Goal: Task Accomplishment & Management: Manage account settings

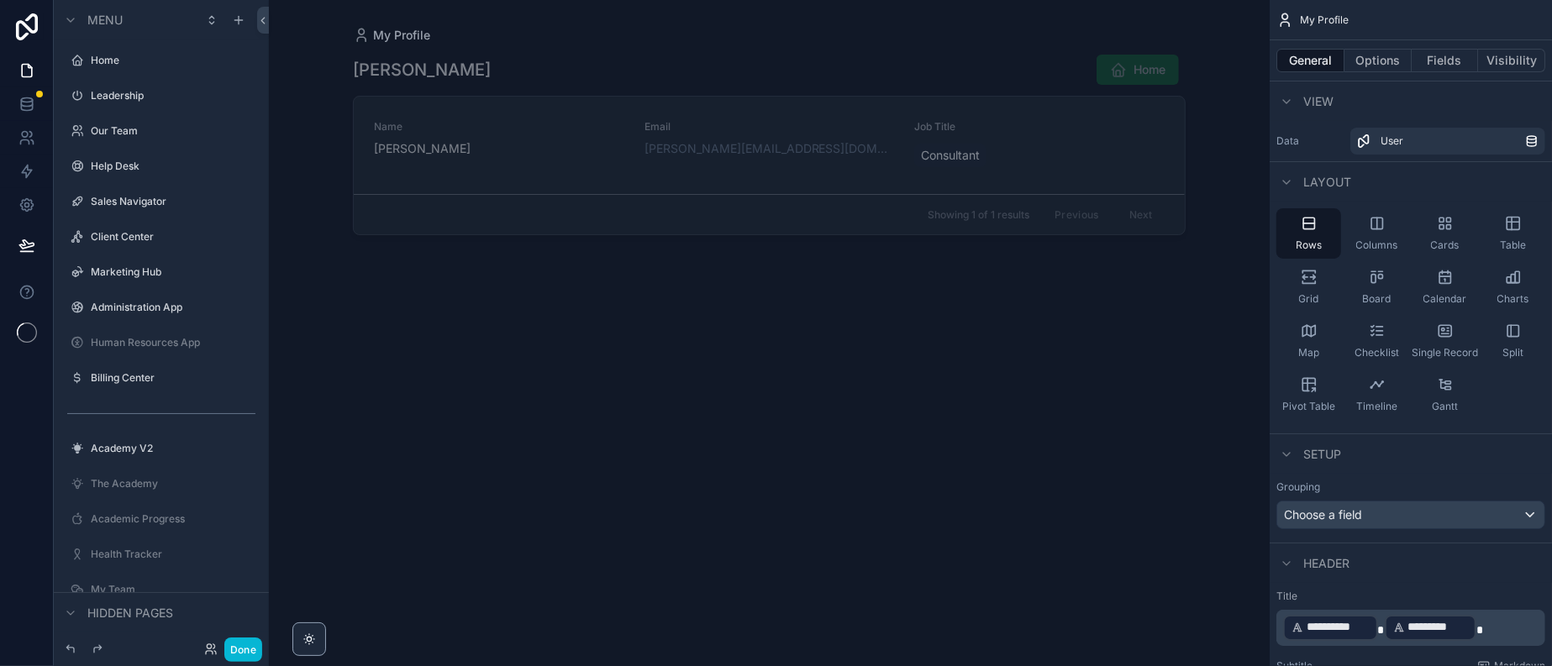
scroll to position [444, 0]
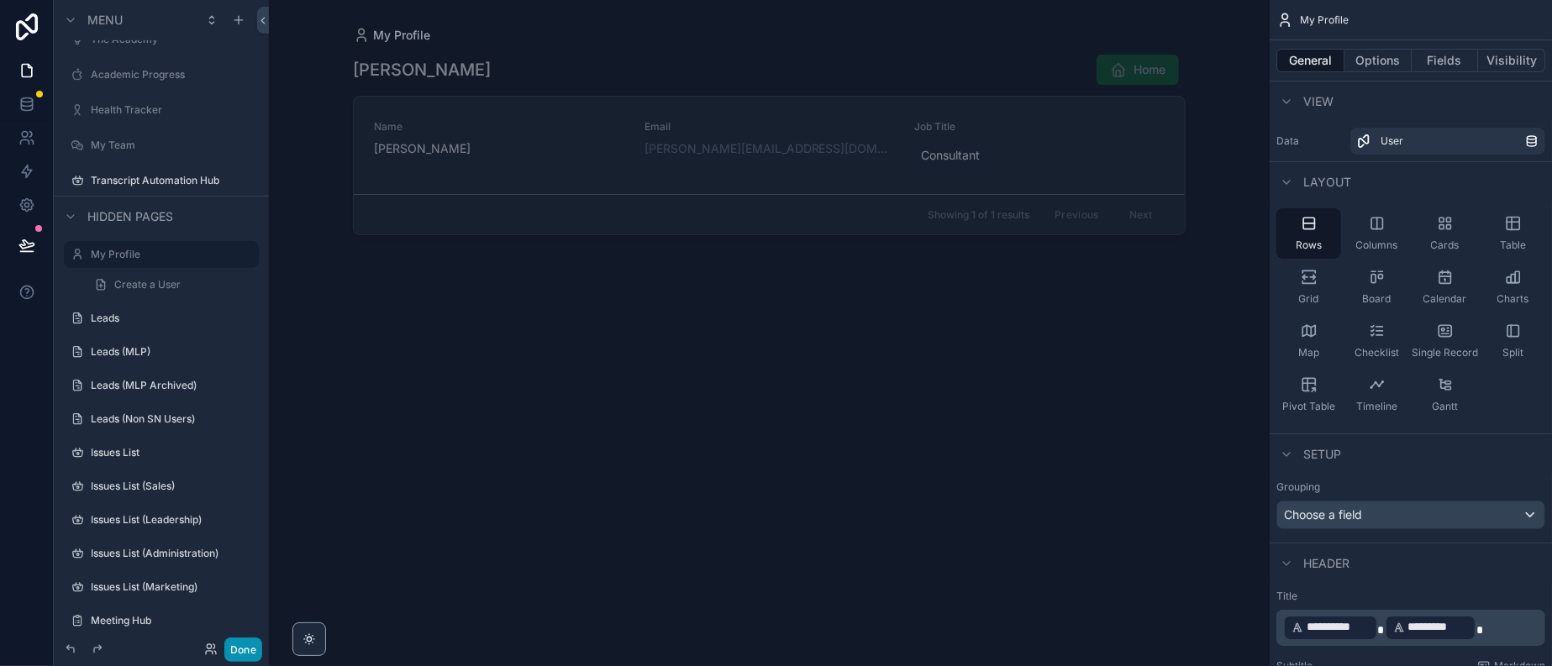
click at [262, 639] on button "Done" at bounding box center [243, 650] width 38 height 24
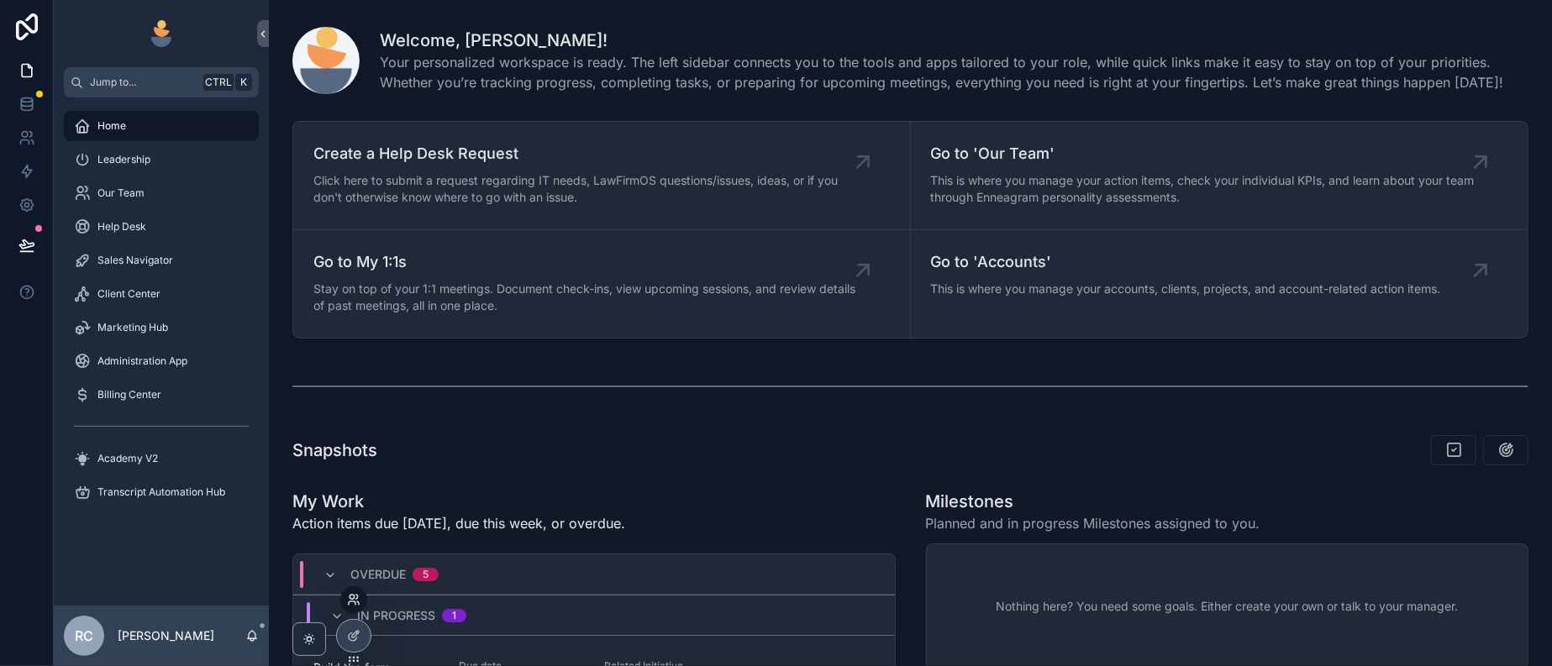
click at [355, 600] on icon at bounding box center [353, 599] width 13 height 13
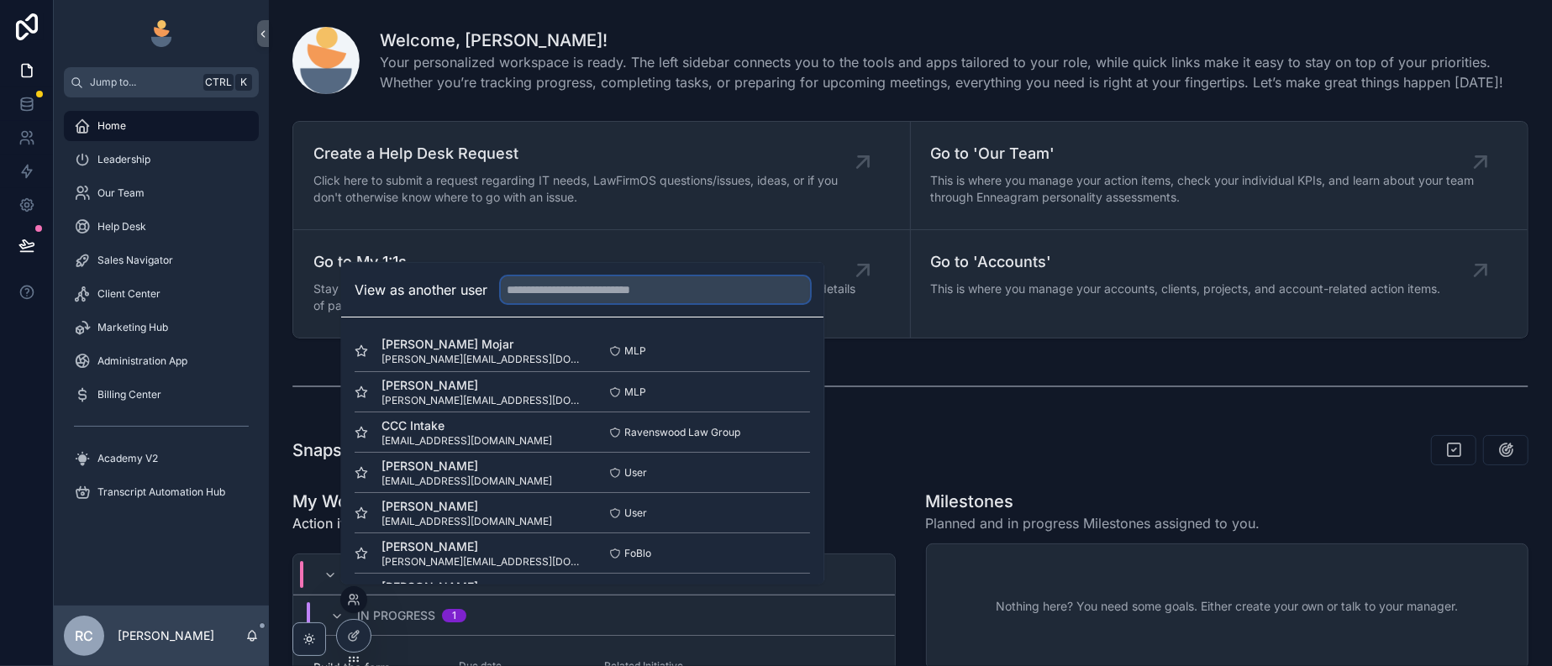
click at [570, 276] on input "text" at bounding box center [655, 289] width 309 height 27
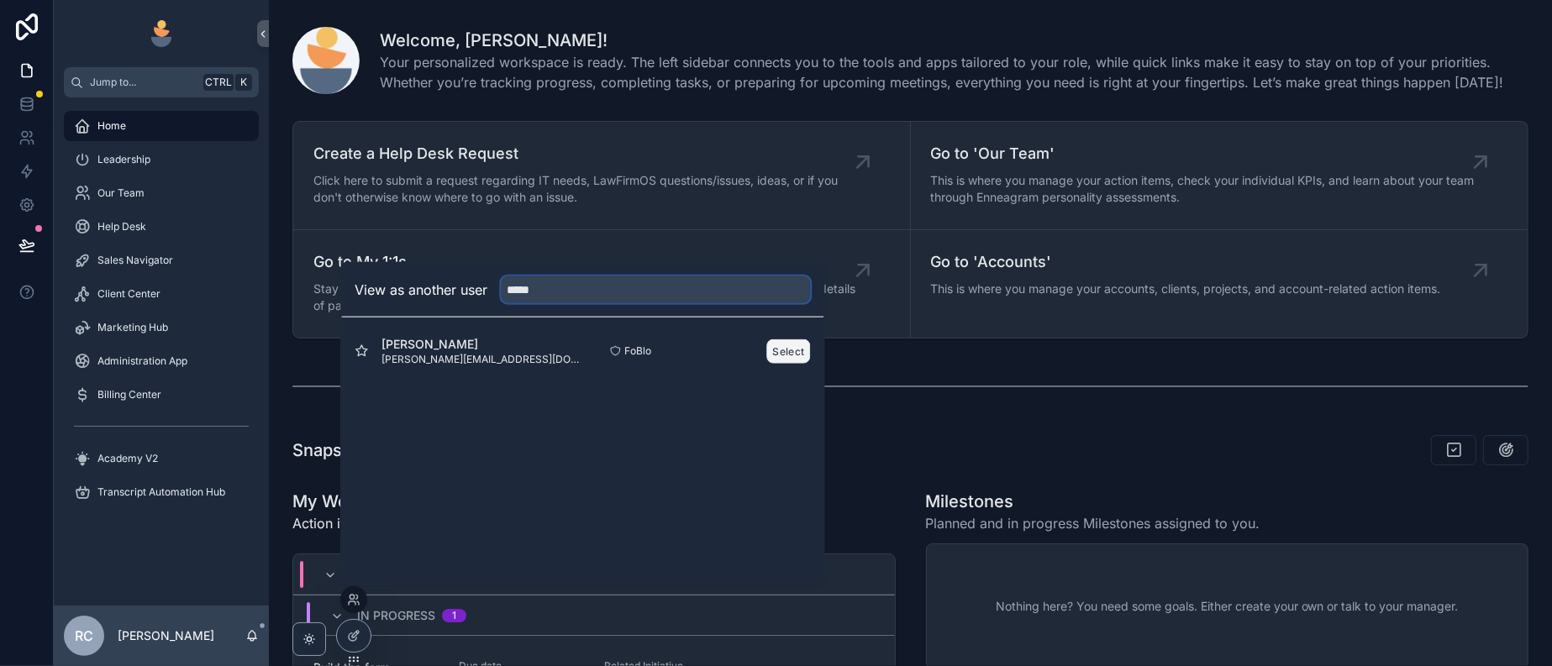
type input "*****"
click at [811, 339] on button "Select" at bounding box center [789, 351] width 44 height 24
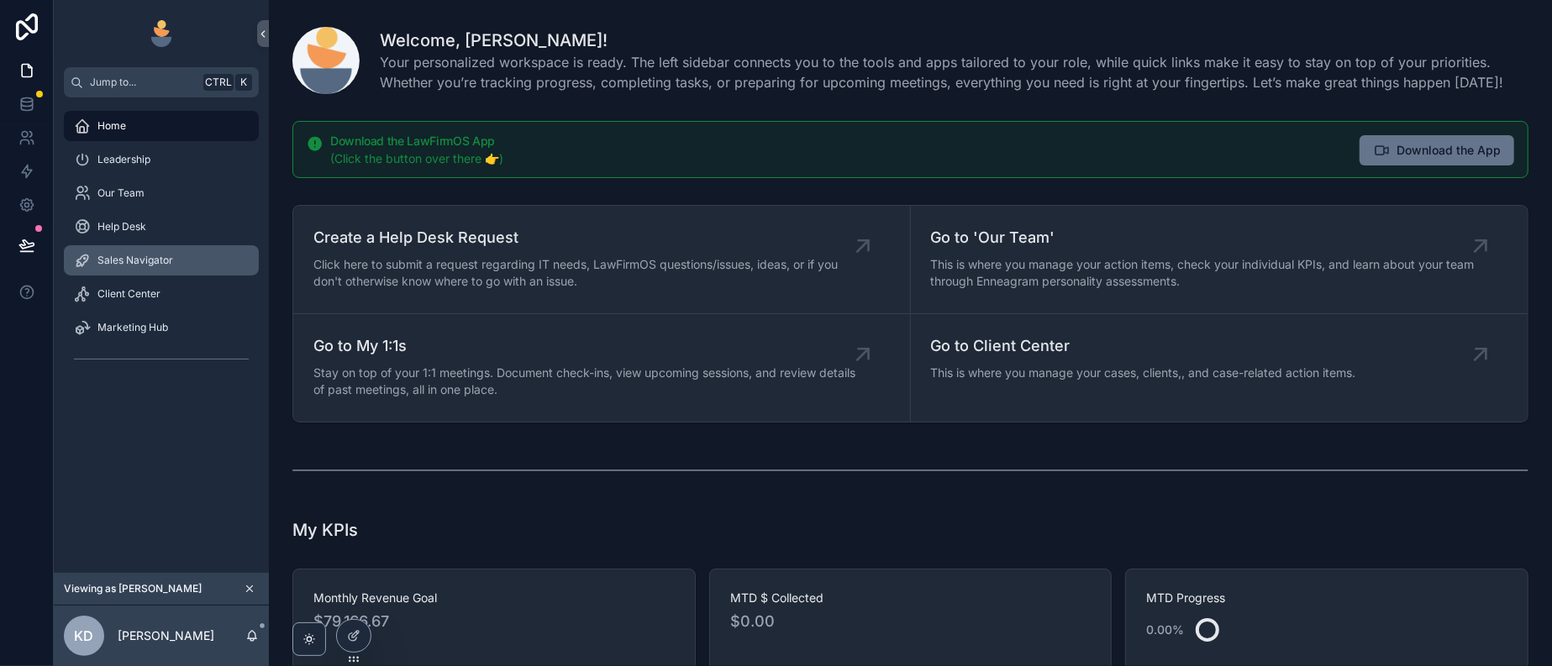
click at [153, 267] on span "Sales Navigator" at bounding box center [135, 260] width 76 height 13
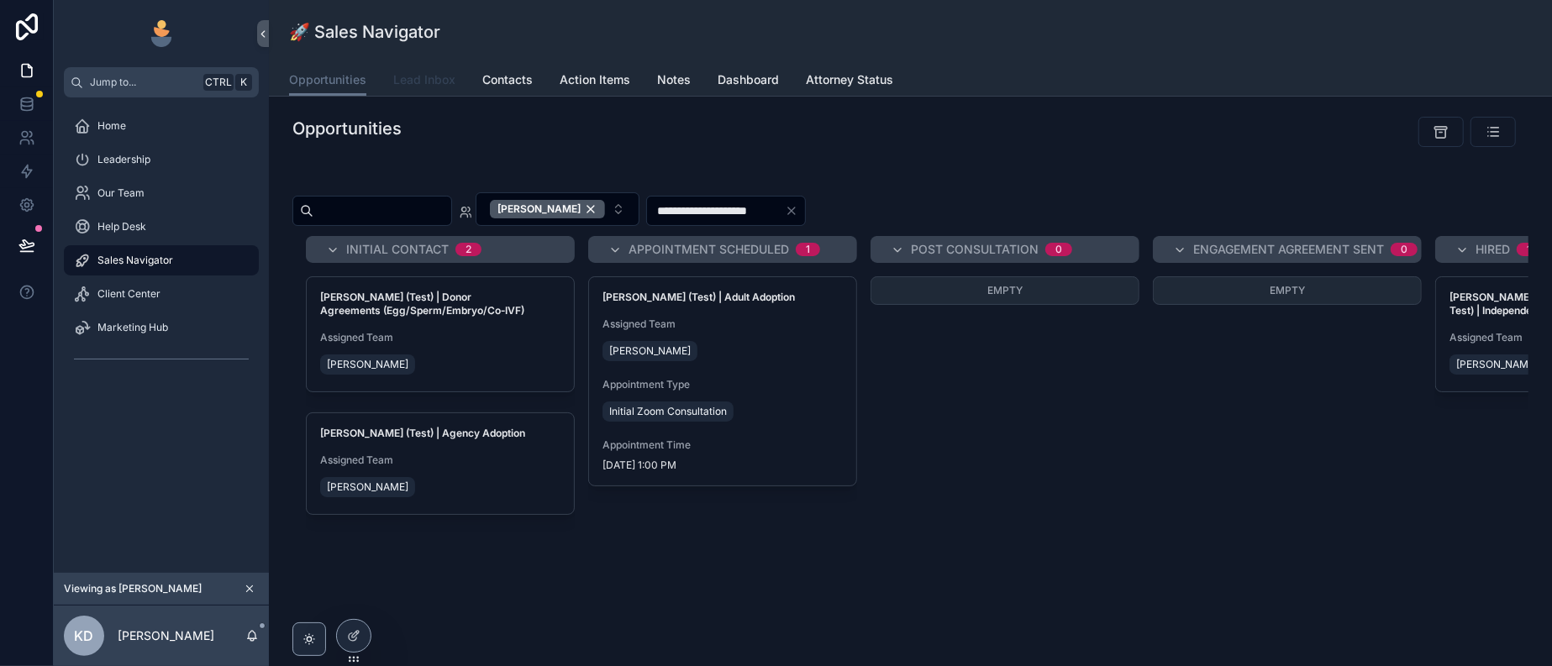
click at [455, 87] on span "Lead Inbox" at bounding box center [424, 79] width 62 height 17
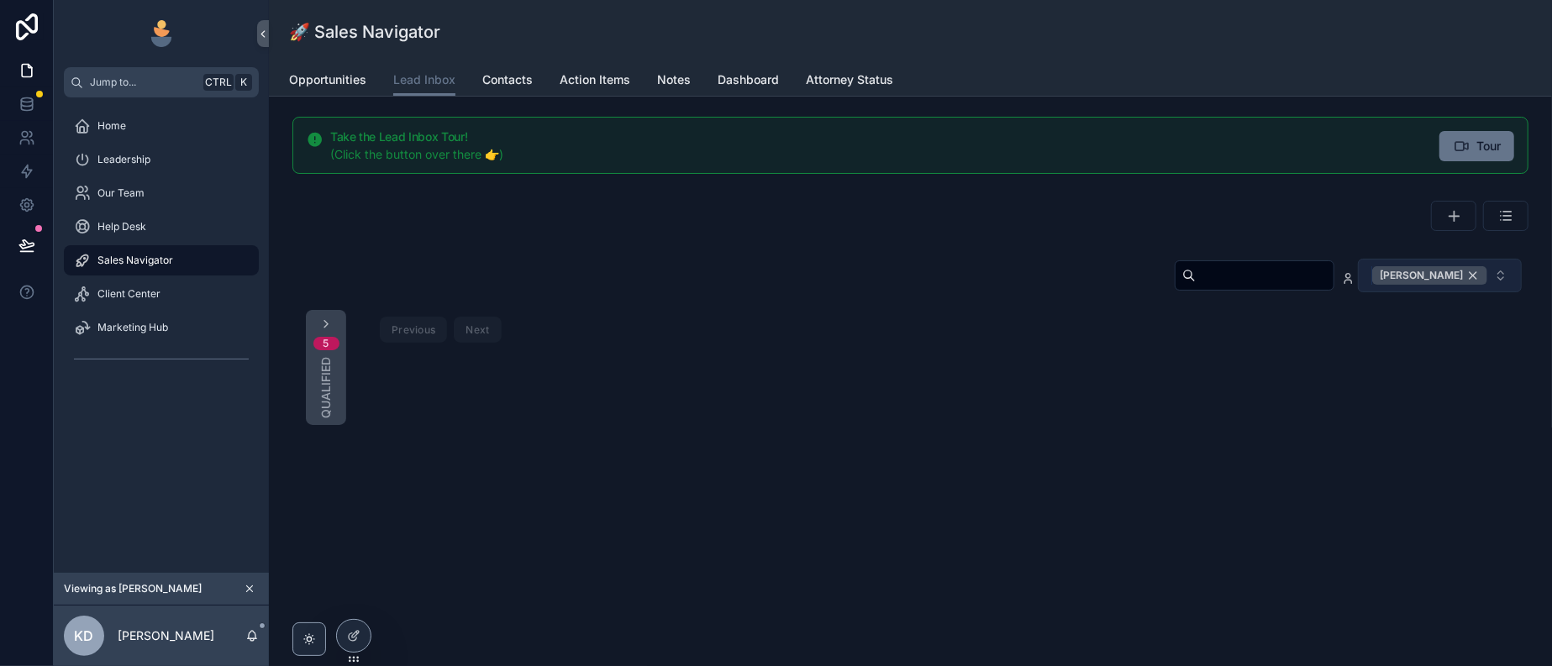
click at [1462, 285] on div "[PERSON_NAME]" at bounding box center [1429, 275] width 115 height 18
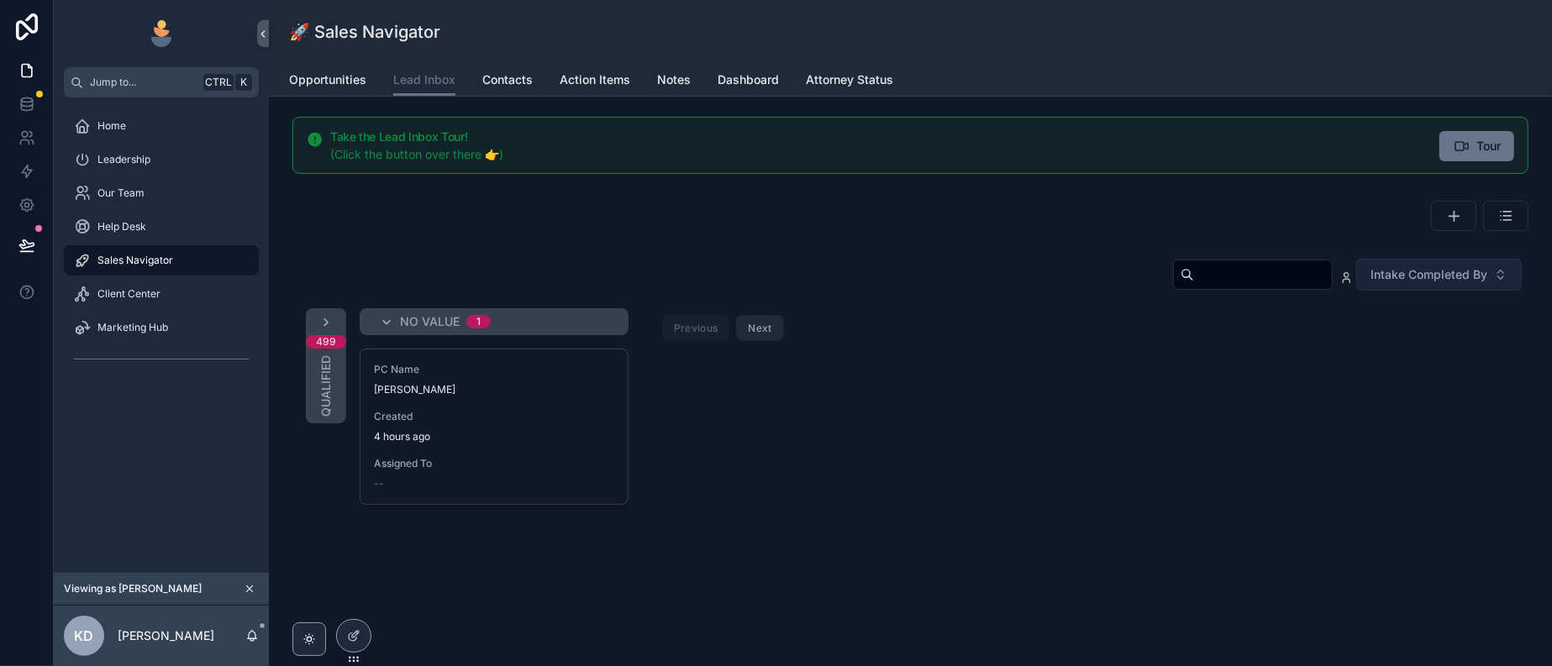
click at [447, 298] on div "Intake Completed By" at bounding box center [910, 278] width 1236 height 40
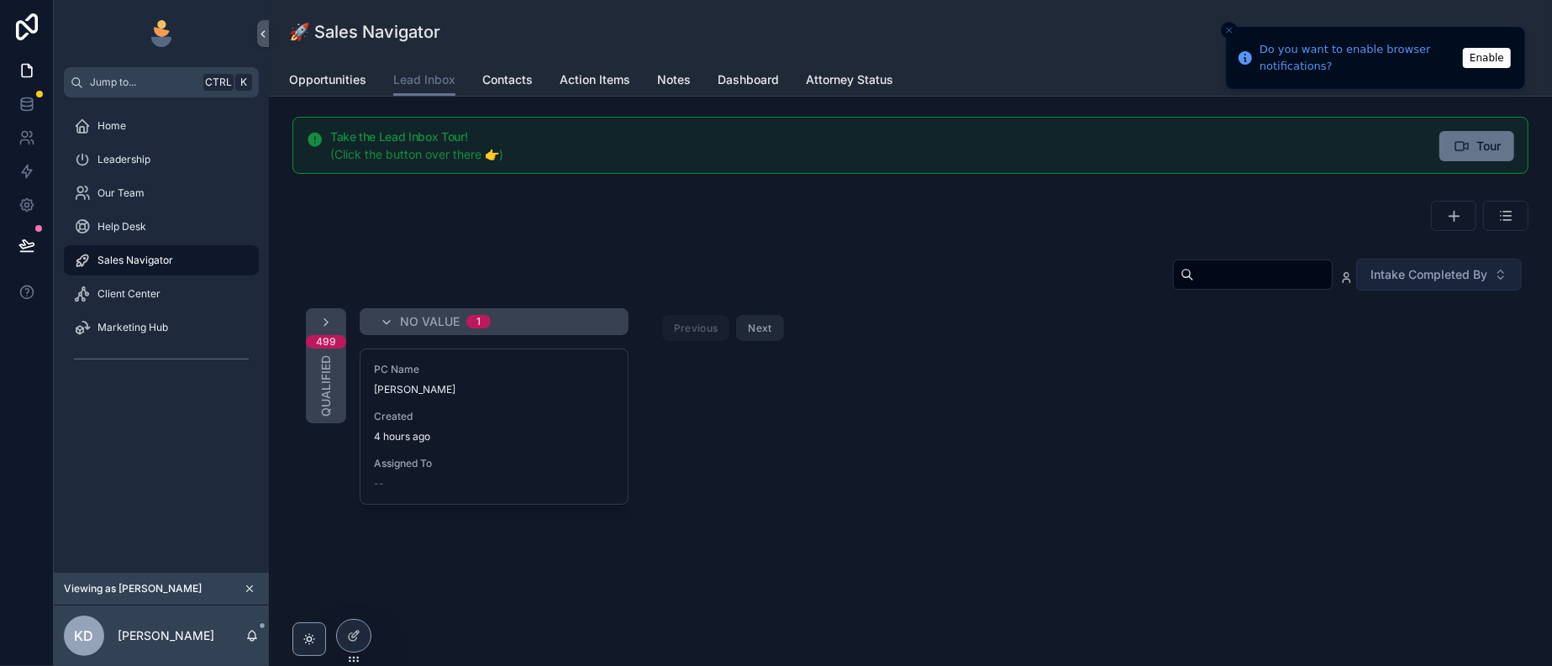
click at [1488, 57] on button "Enable" at bounding box center [1487, 58] width 48 height 20
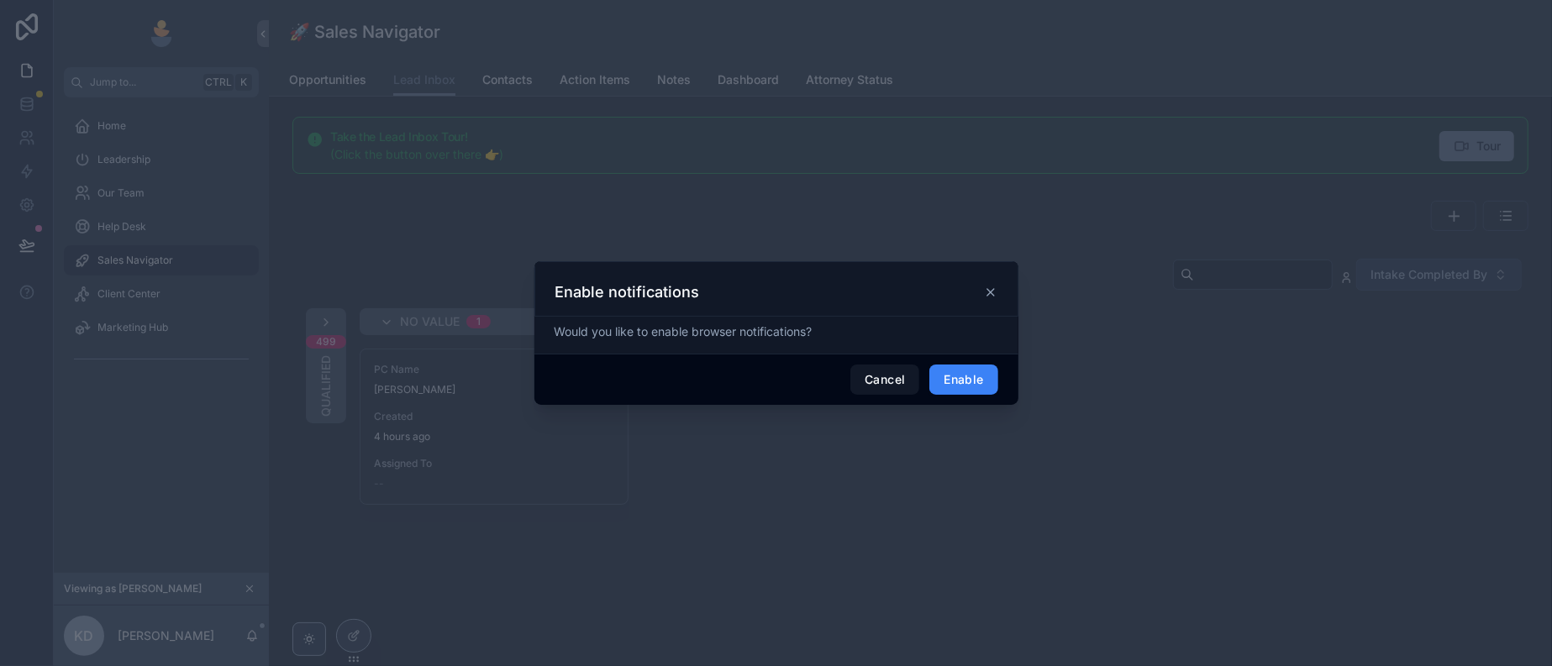
click at [981, 381] on button "Enable" at bounding box center [963, 380] width 68 height 30
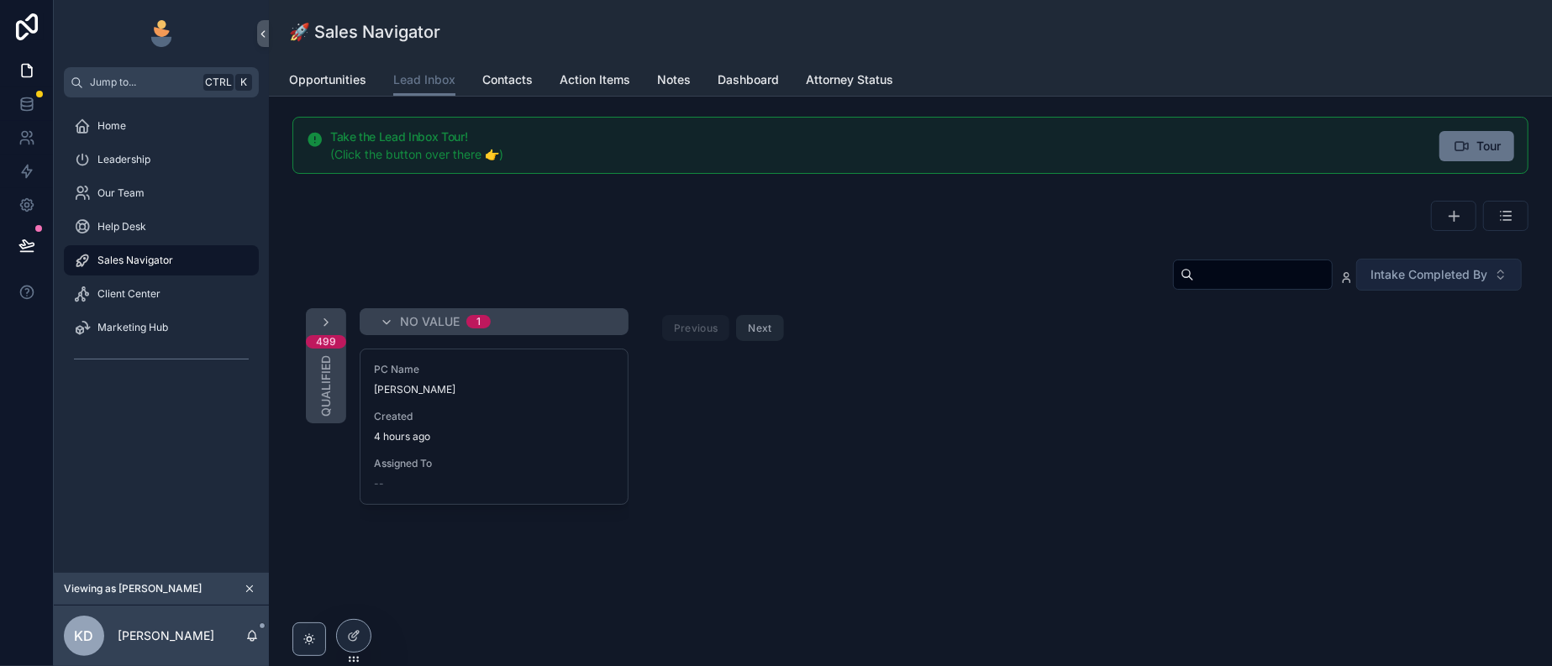
click at [783, 341] on button "Next" at bounding box center [759, 328] width 47 height 26
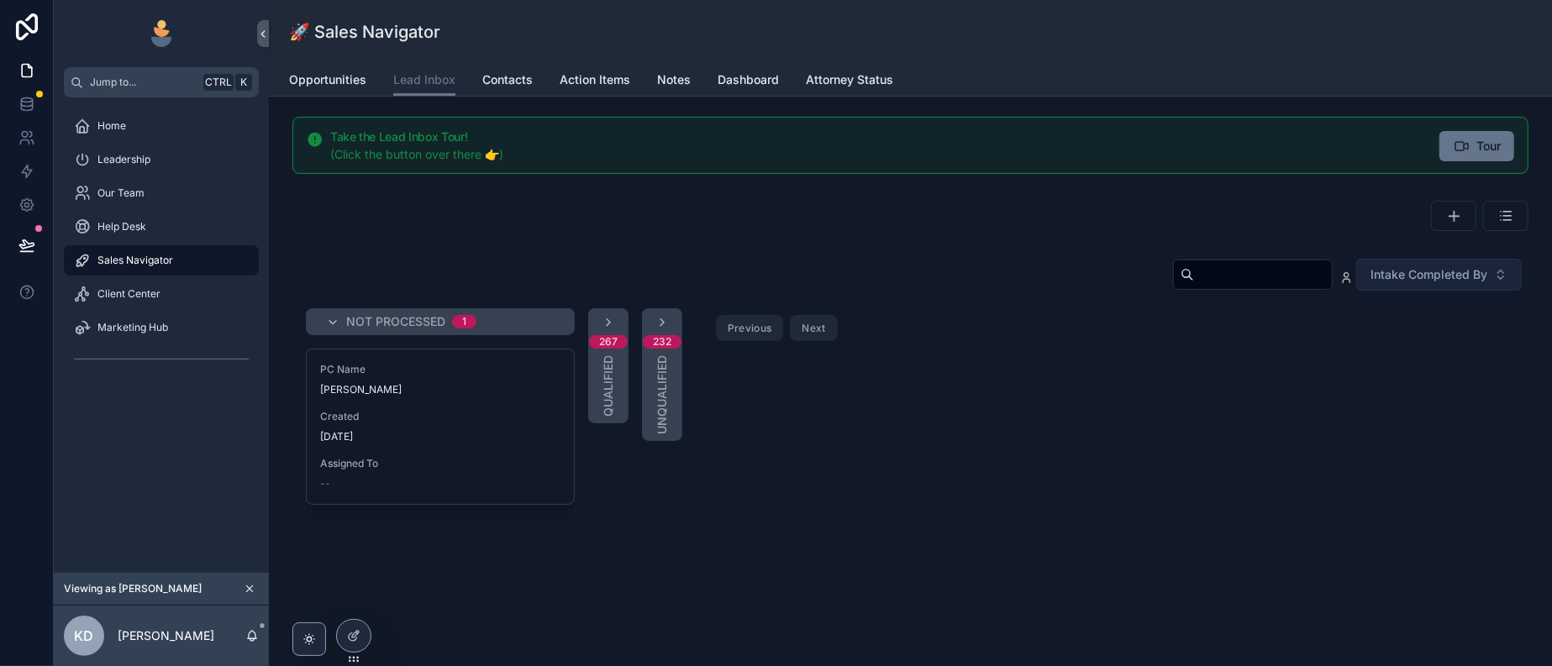
click at [837, 341] on button "Next" at bounding box center [813, 328] width 47 height 26
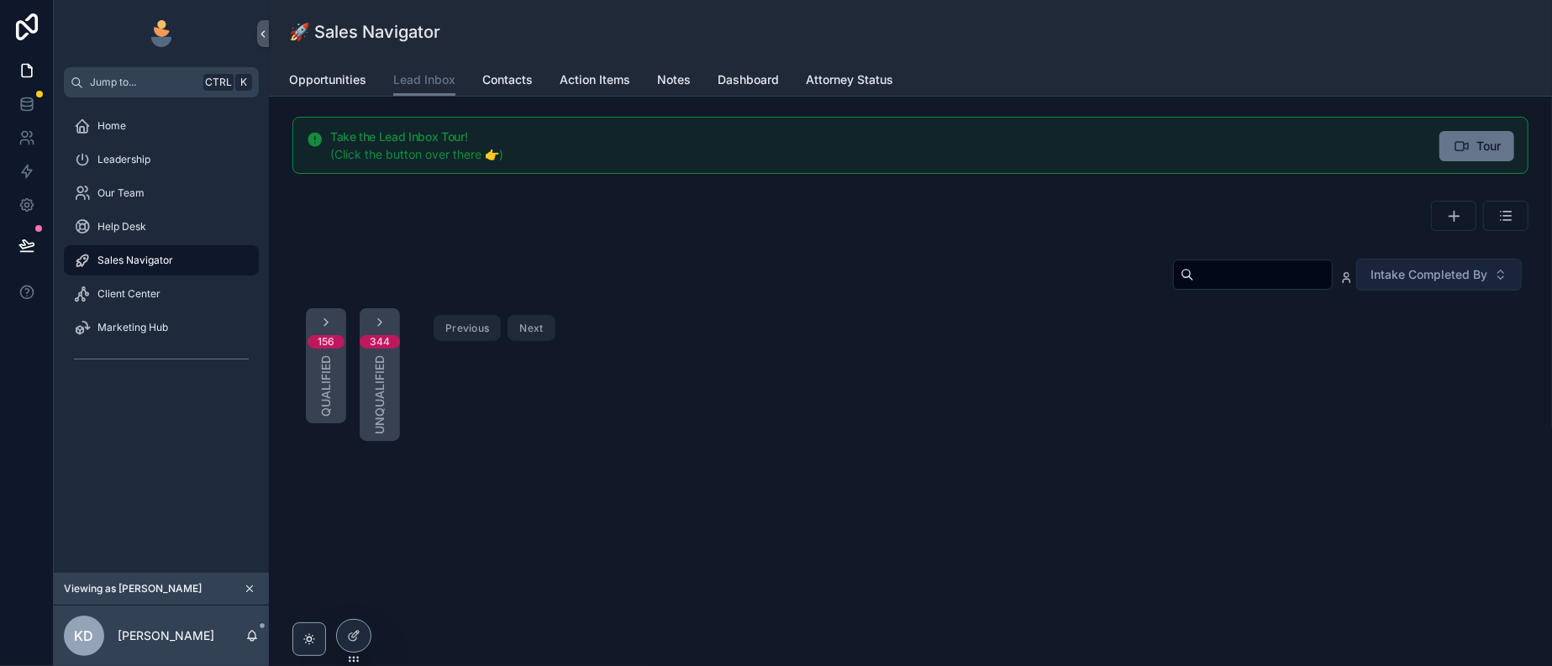
click at [555, 341] on button "Next" at bounding box center [530, 328] width 47 height 26
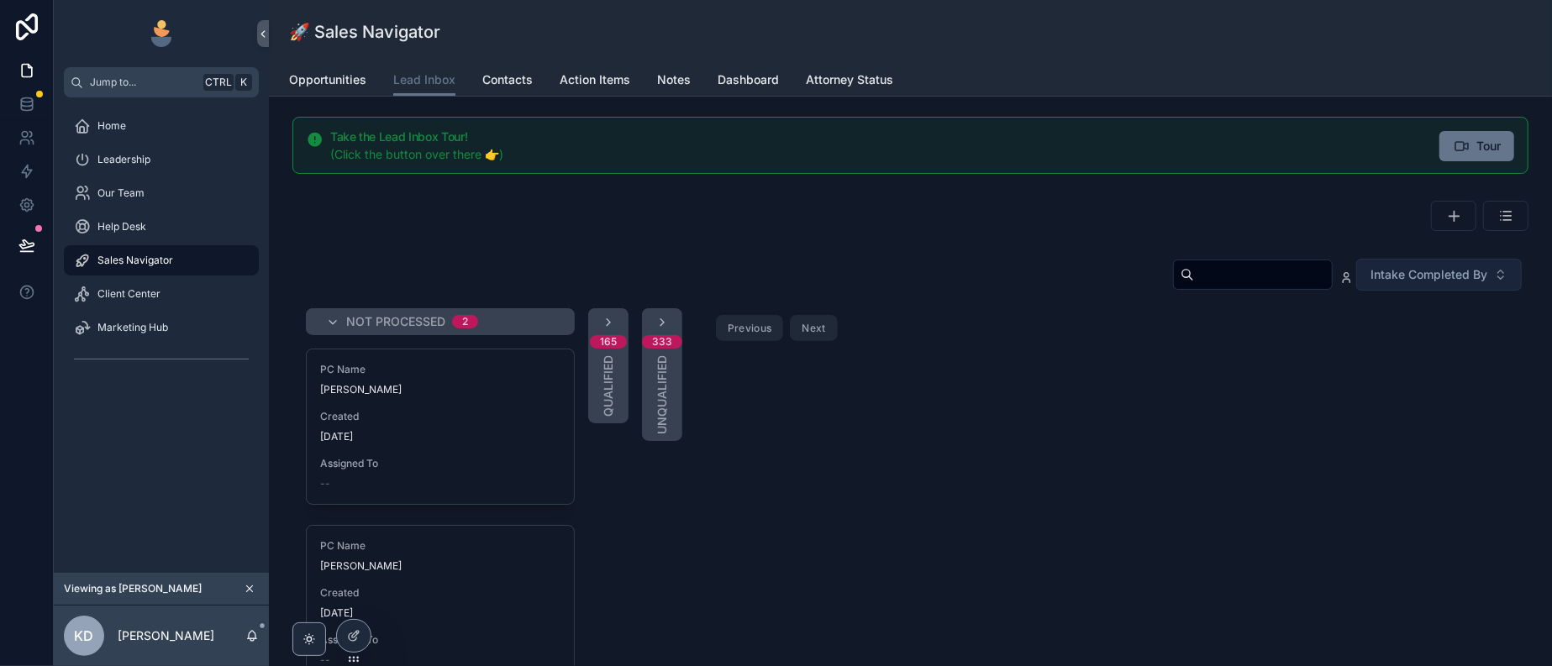
click at [1194, 286] on input "scrollable content" at bounding box center [1263, 275] width 138 height 24
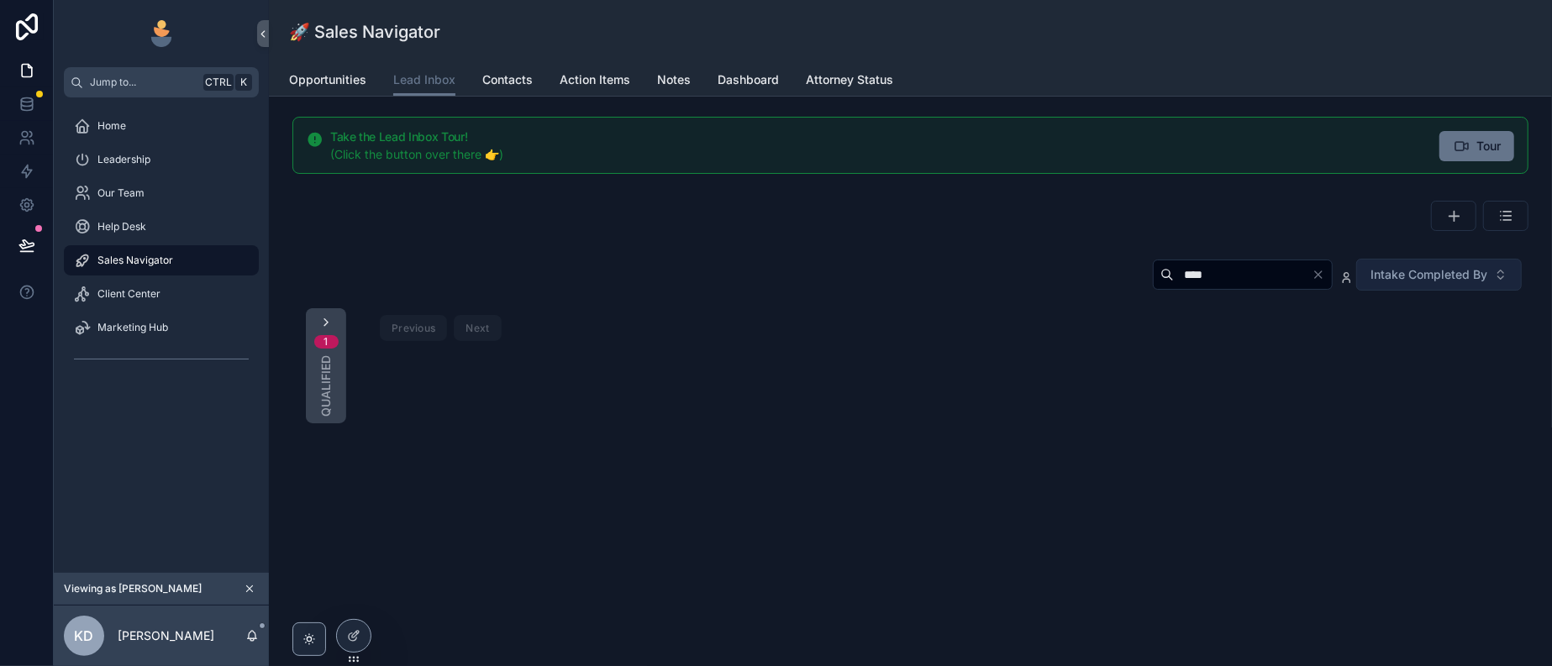
type input "****"
click at [333, 329] on icon "scrollable content" at bounding box center [325, 322] width 13 height 13
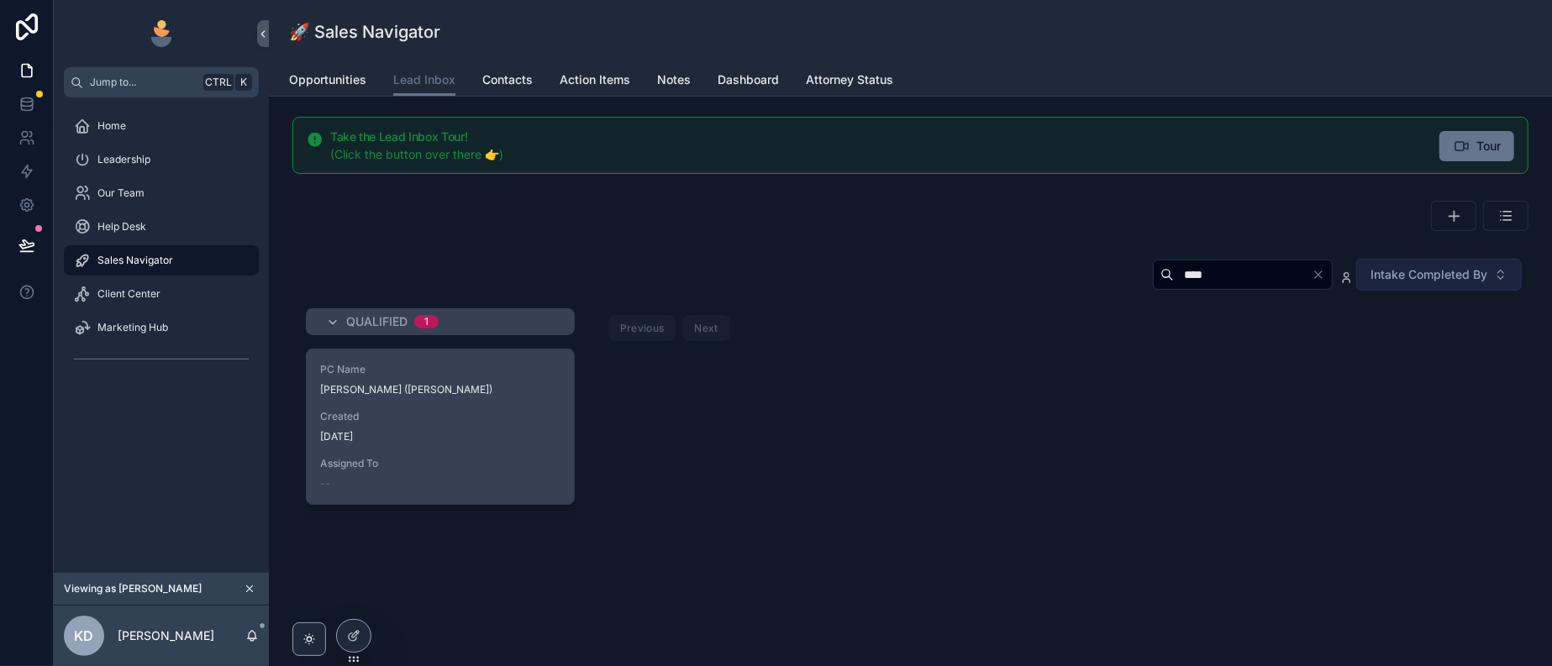
click at [504, 444] on div "Created 1 day ago" at bounding box center [440, 427] width 240 height 34
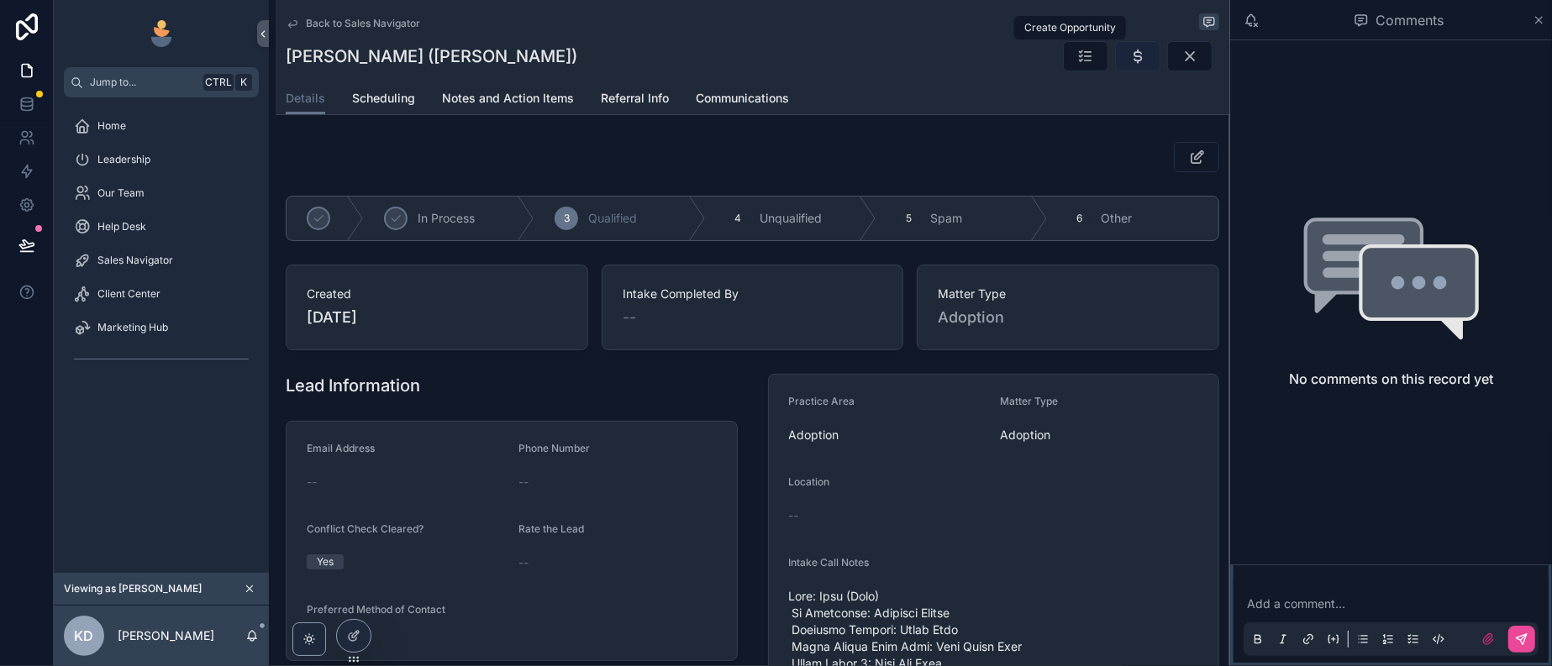
click at [1129, 65] on icon "scrollable content" at bounding box center [1137, 56] width 17 height 17
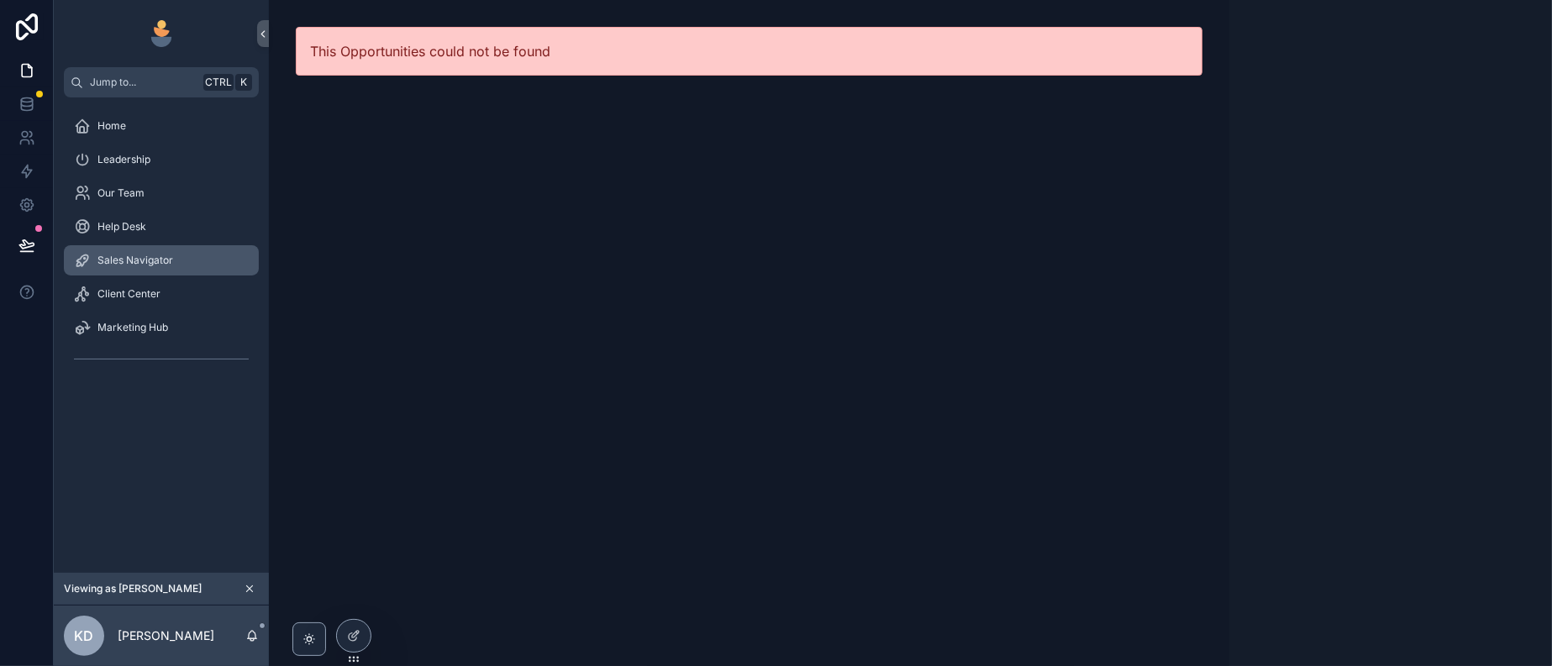
drag, startPoint x: 147, startPoint y: 282, endPoint x: 179, endPoint y: 282, distance: 31.9
click at [147, 267] on span "Sales Navigator" at bounding box center [135, 260] width 76 height 13
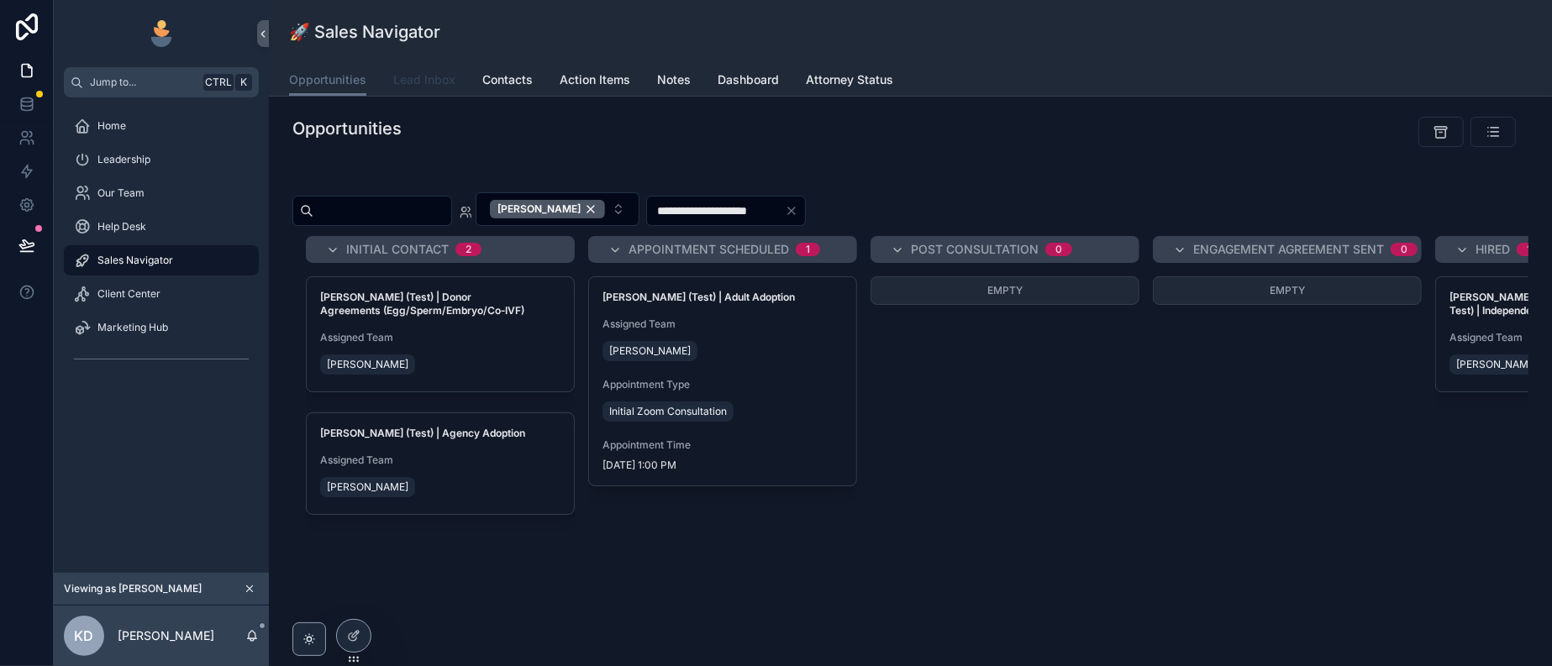
click at [455, 88] on span "Lead Inbox" at bounding box center [424, 79] width 62 height 17
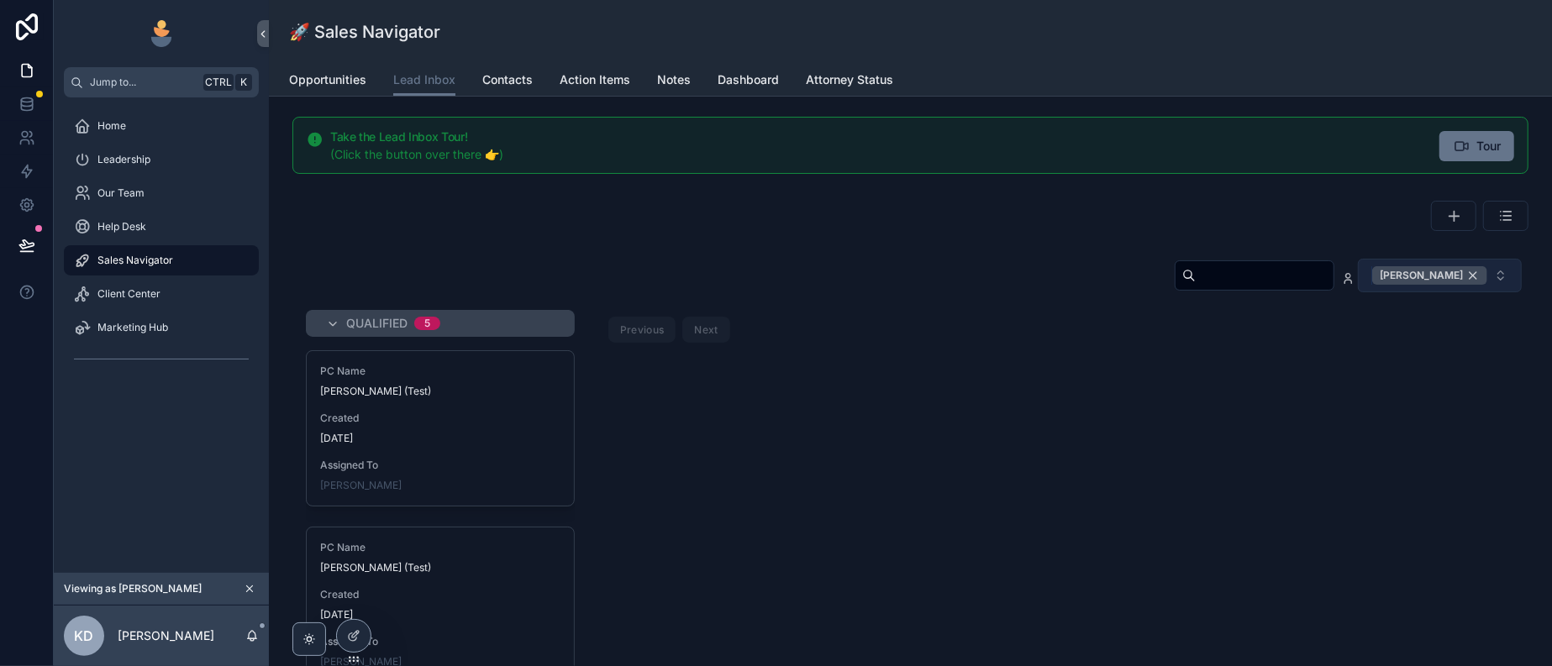
click at [1455, 285] on div "[PERSON_NAME]" at bounding box center [1429, 275] width 115 height 18
click at [1196, 287] on input "scrollable content" at bounding box center [1265, 276] width 138 height 24
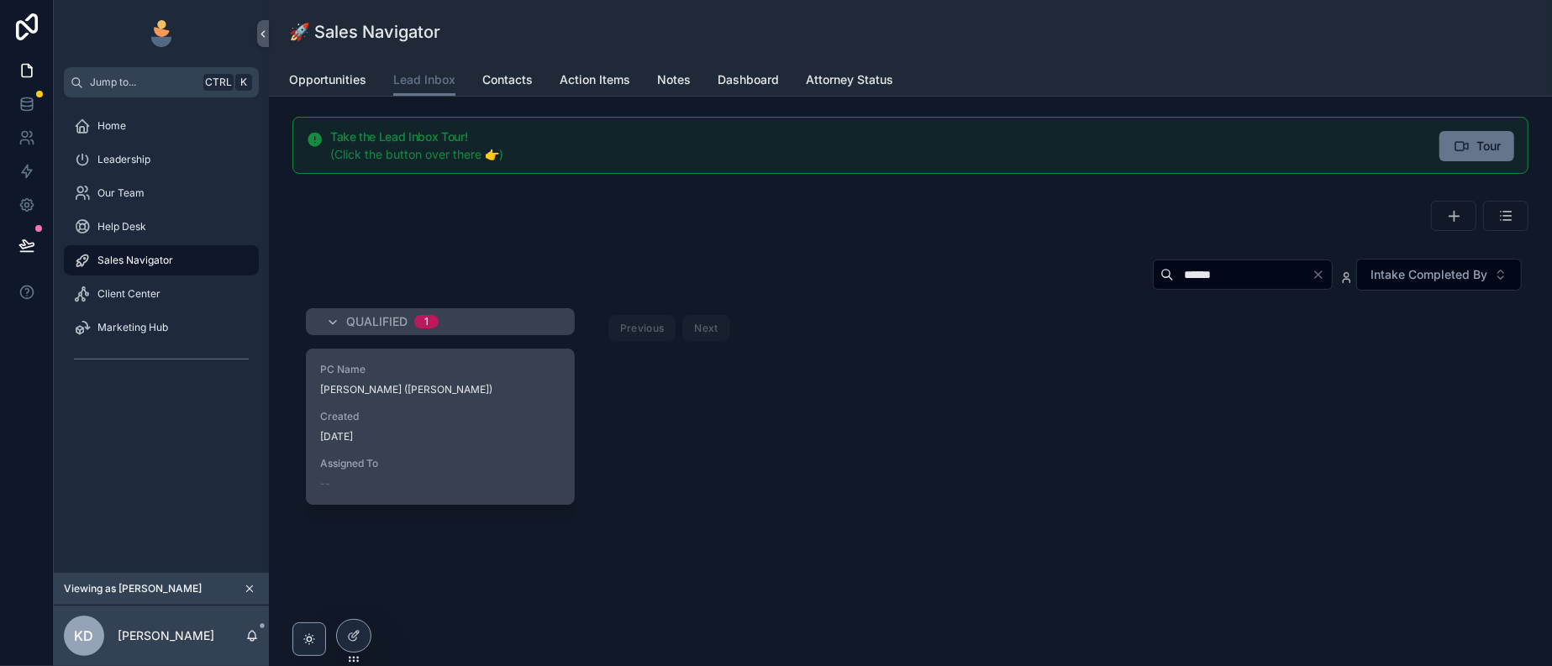
type input "******"
click at [560, 397] on div "PC Name Hadley (Stephens)" at bounding box center [440, 380] width 240 height 34
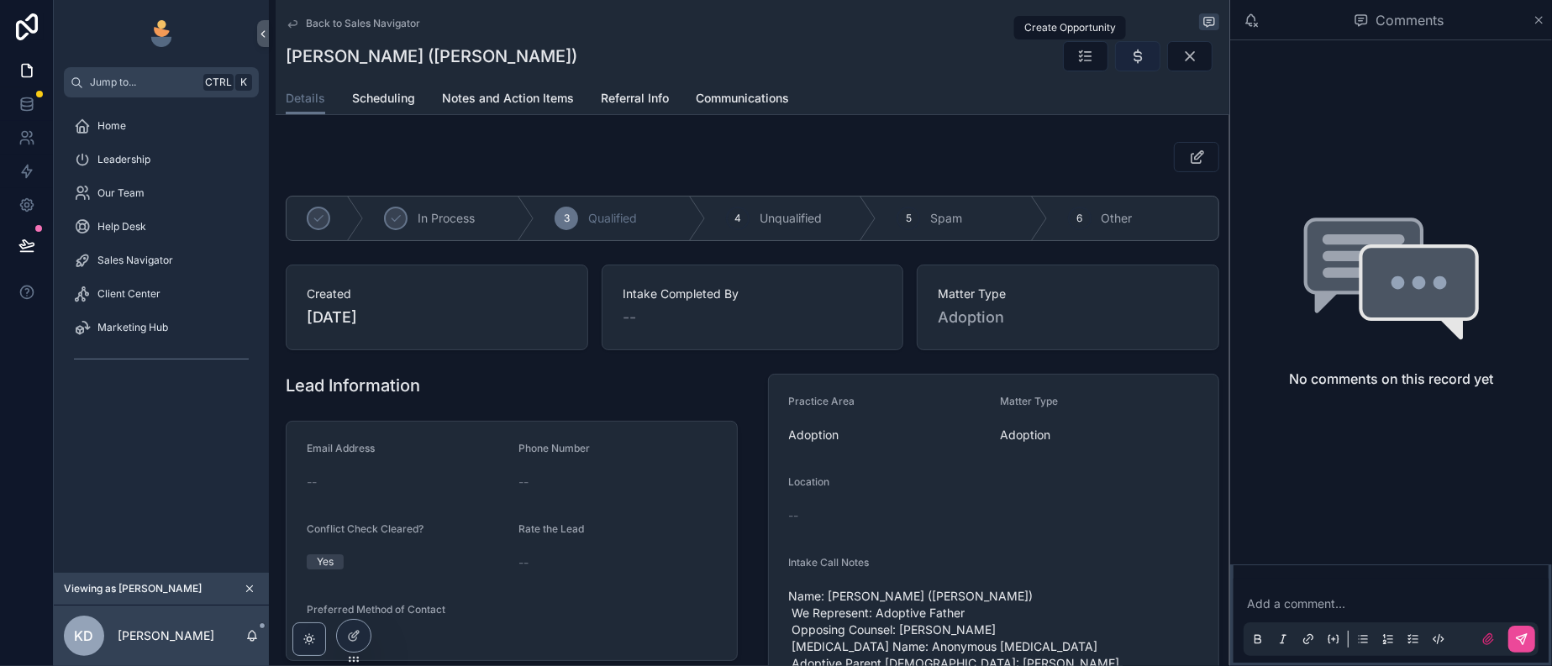
click at [1129, 60] on icon "scrollable content" at bounding box center [1137, 56] width 17 height 17
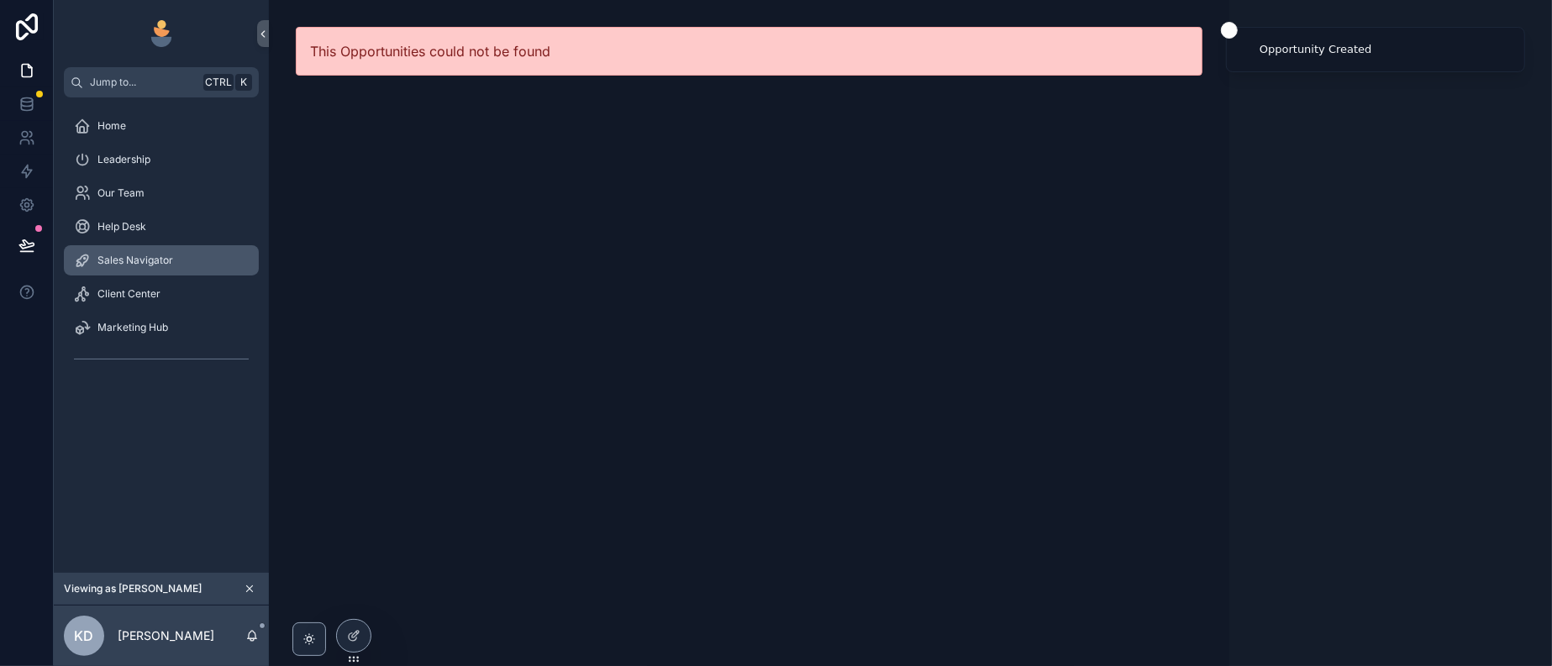
click at [157, 267] on span "Sales Navigator" at bounding box center [135, 260] width 76 height 13
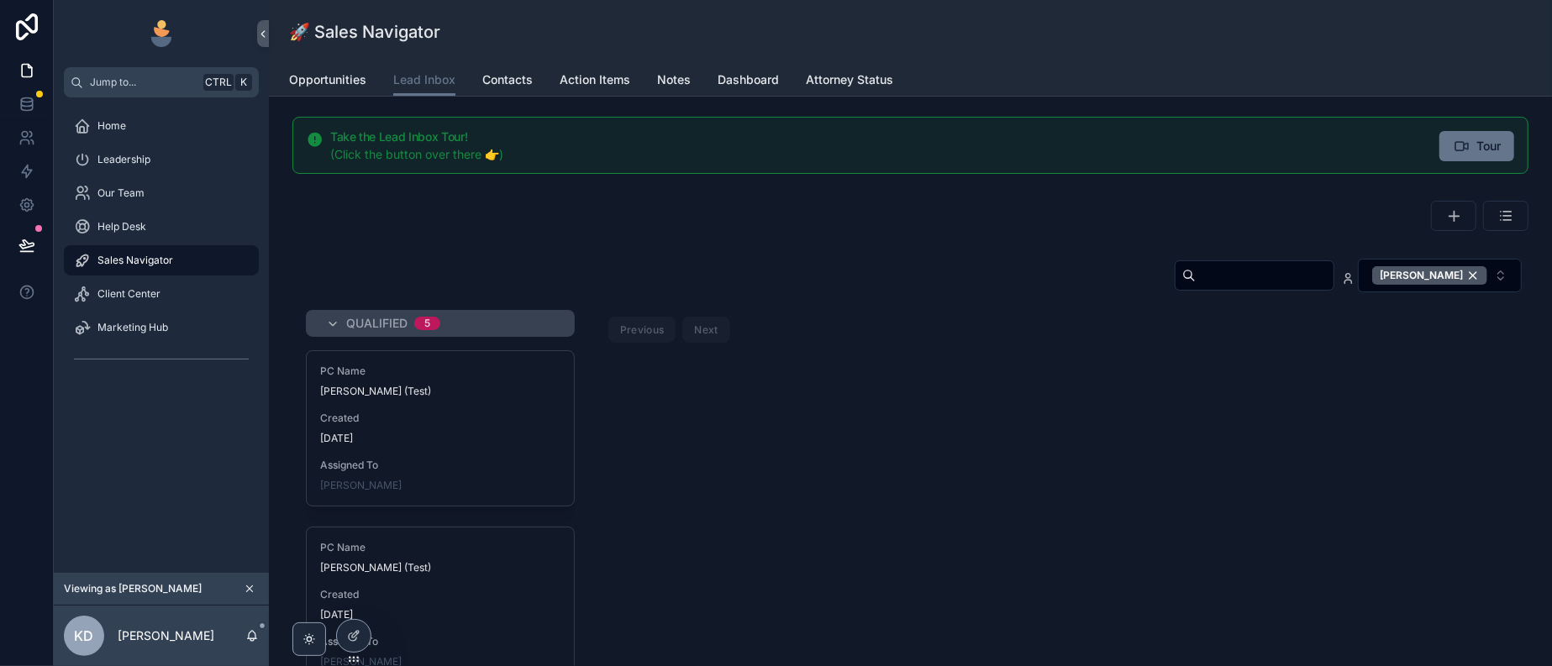
click at [1196, 287] on input "scrollable content" at bounding box center [1265, 276] width 138 height 24
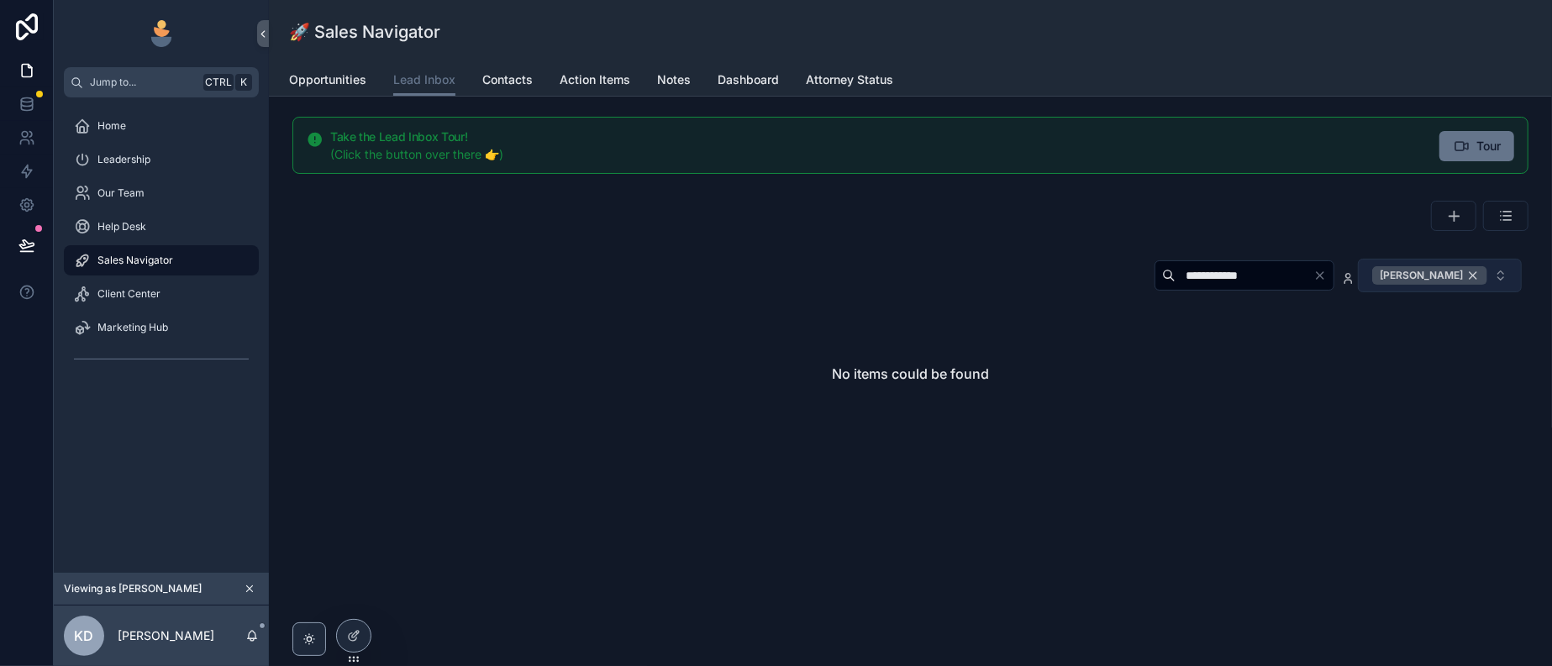
type input "**********"
click at [1458, 285] on div "[PERSON_NAME]" at bounding box center [1429, 275] width 115 height 18
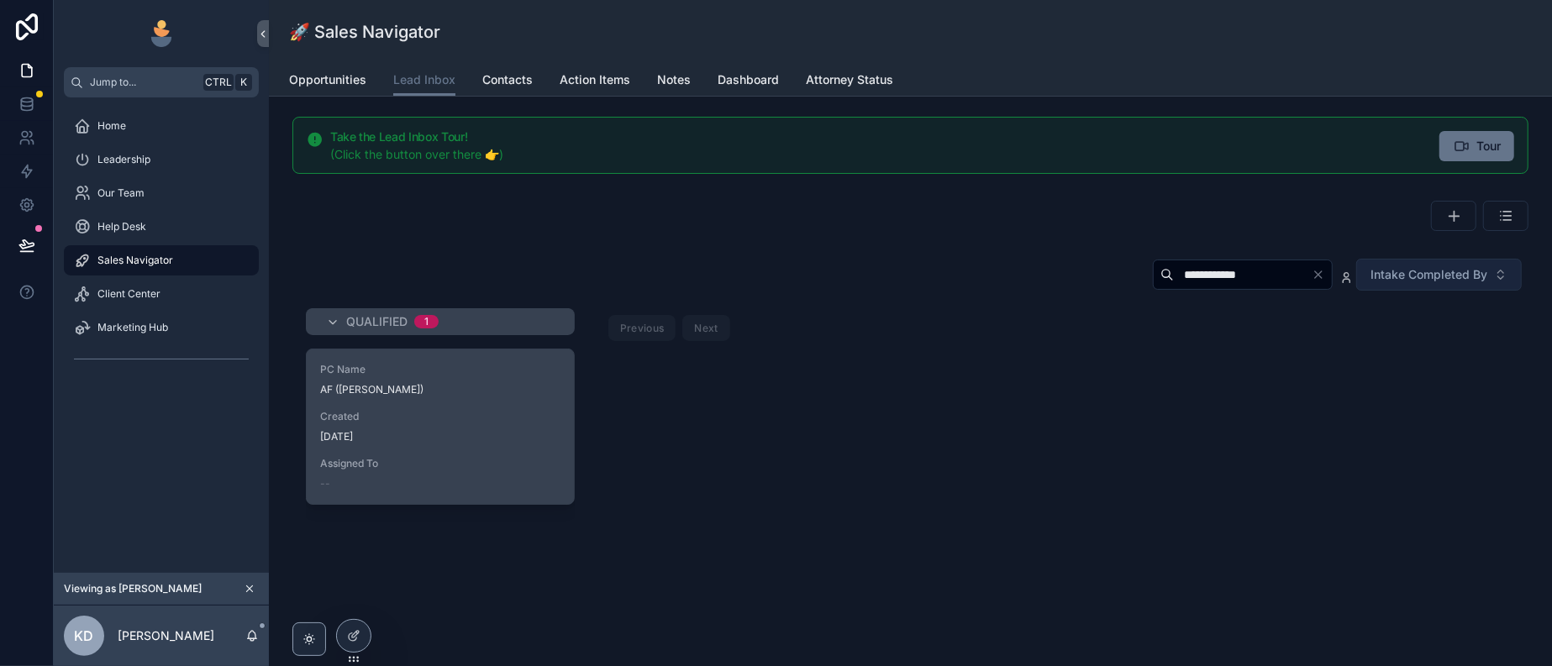
click at [558, 450] on div "PC Name AF (Coleman) Created 1 day ago Assigned To --" at bounding box center [440, 427] width 267 height 155
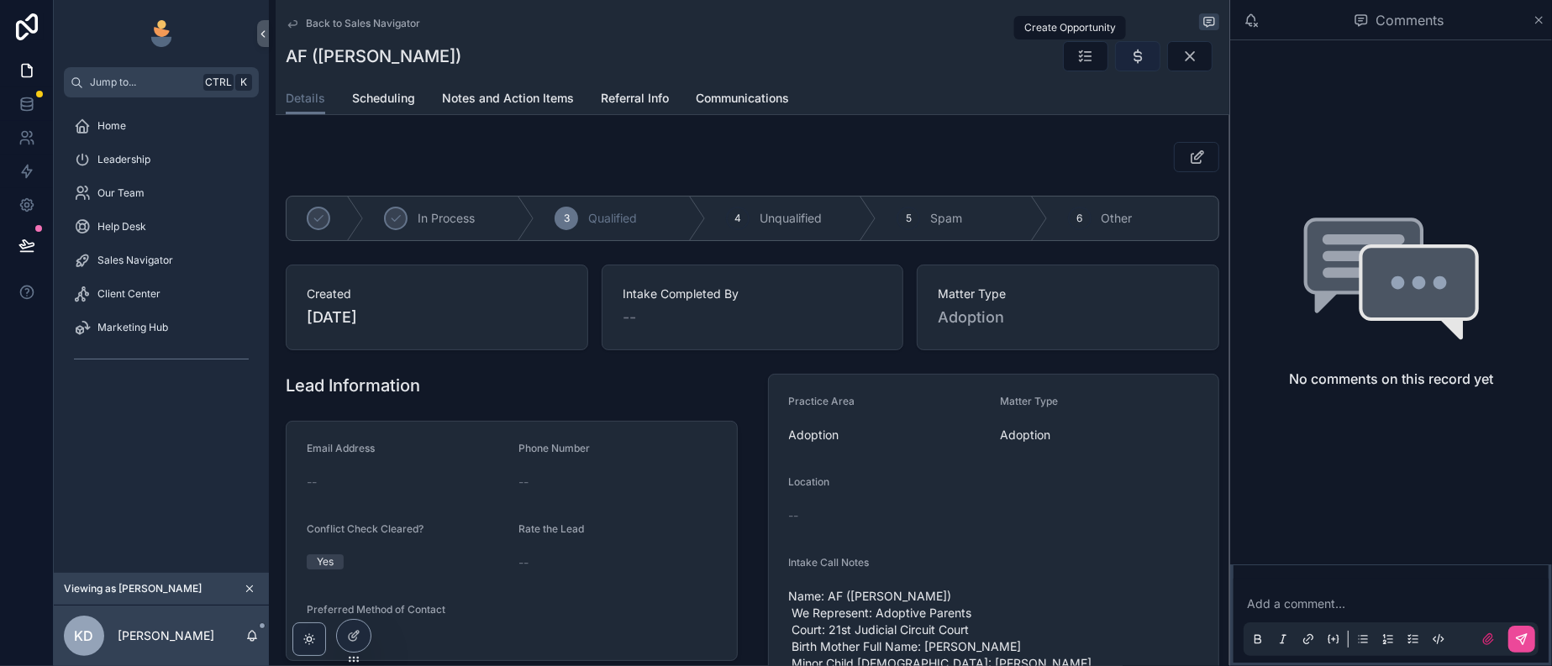
click at [1129, 60] on icon "scrollable content" at bounding box center [1137, 56] width 17 height 17
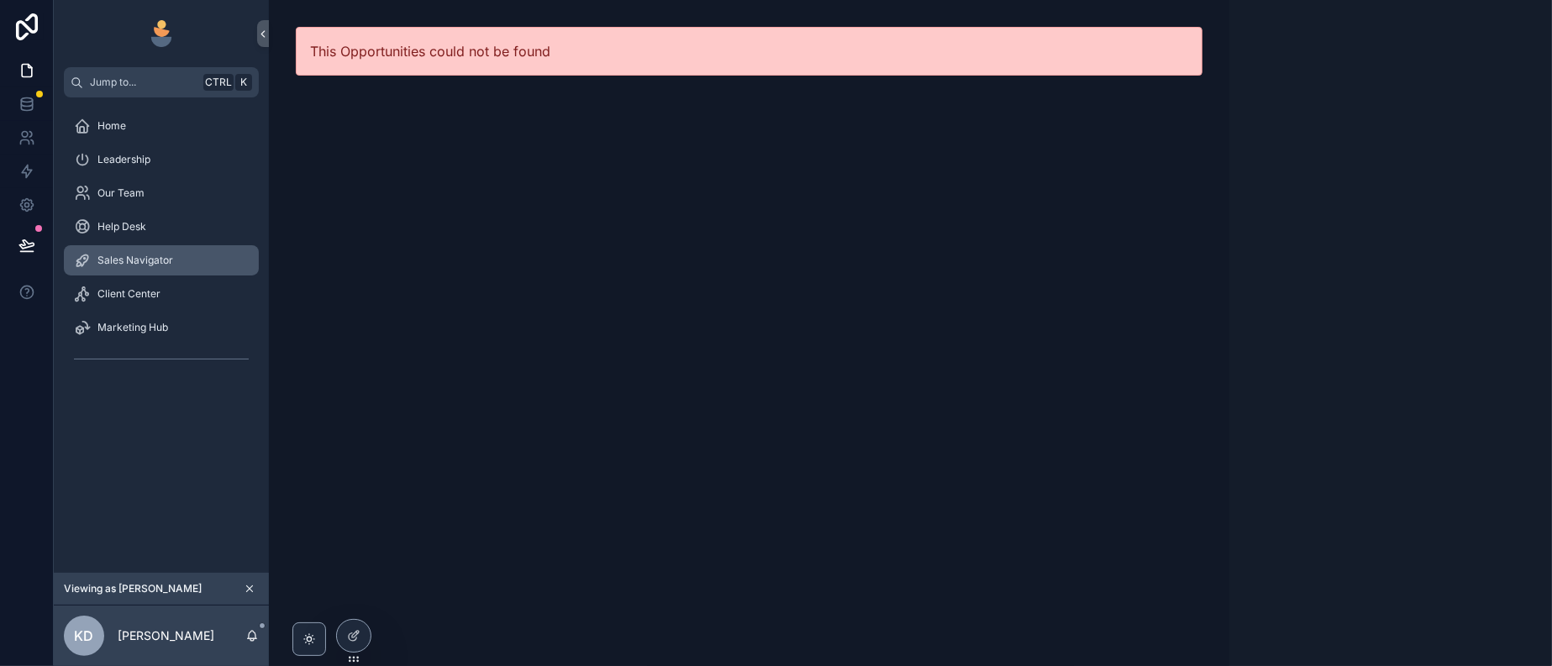
click at [134, 274] on div "Sales Navigator" at bounding box center [161, 260] width 175 height 27
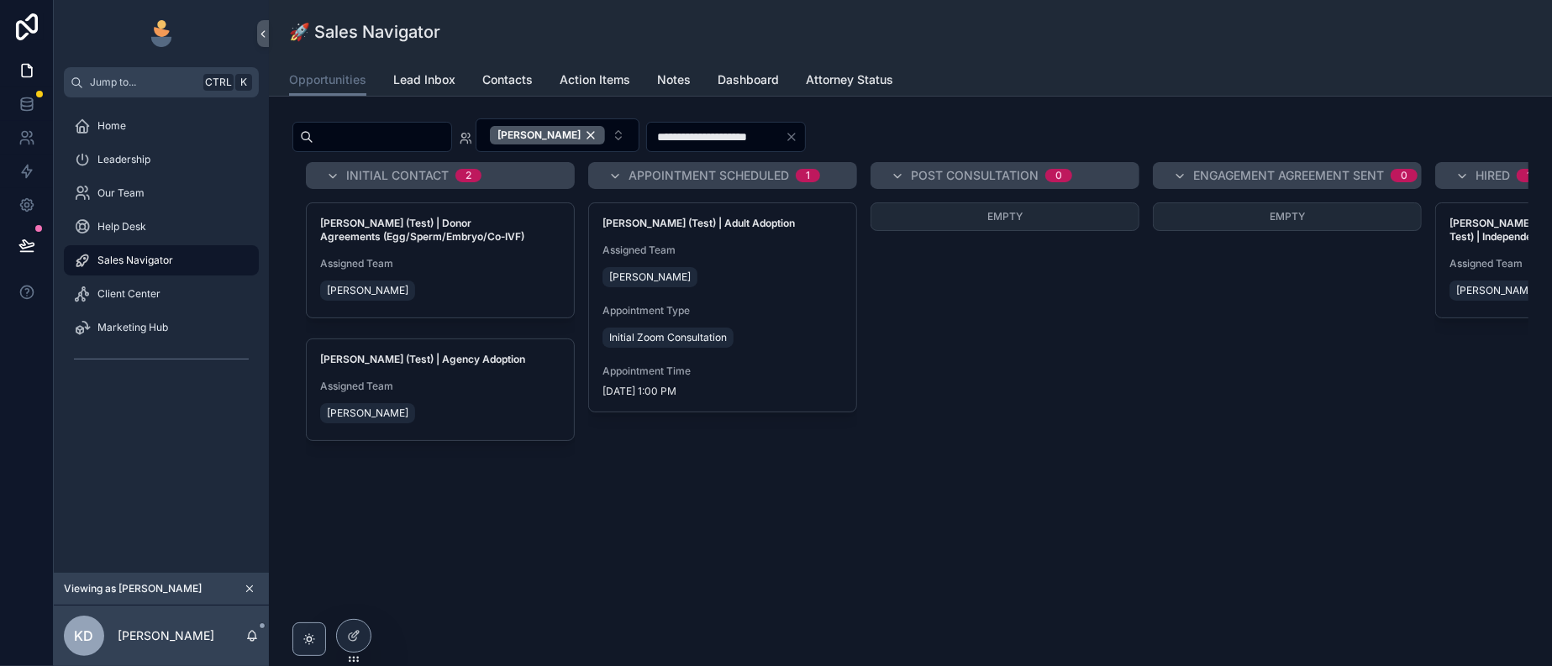
scroll to position [178, 0]
drag, startPoint x: 935, startPoint y: 493, endPoint x: 1280, endPoint y: 510, distance: 345.7
click at [1280, 510] on div "**********" at bounding box center [910, 312] width 1256 height 439
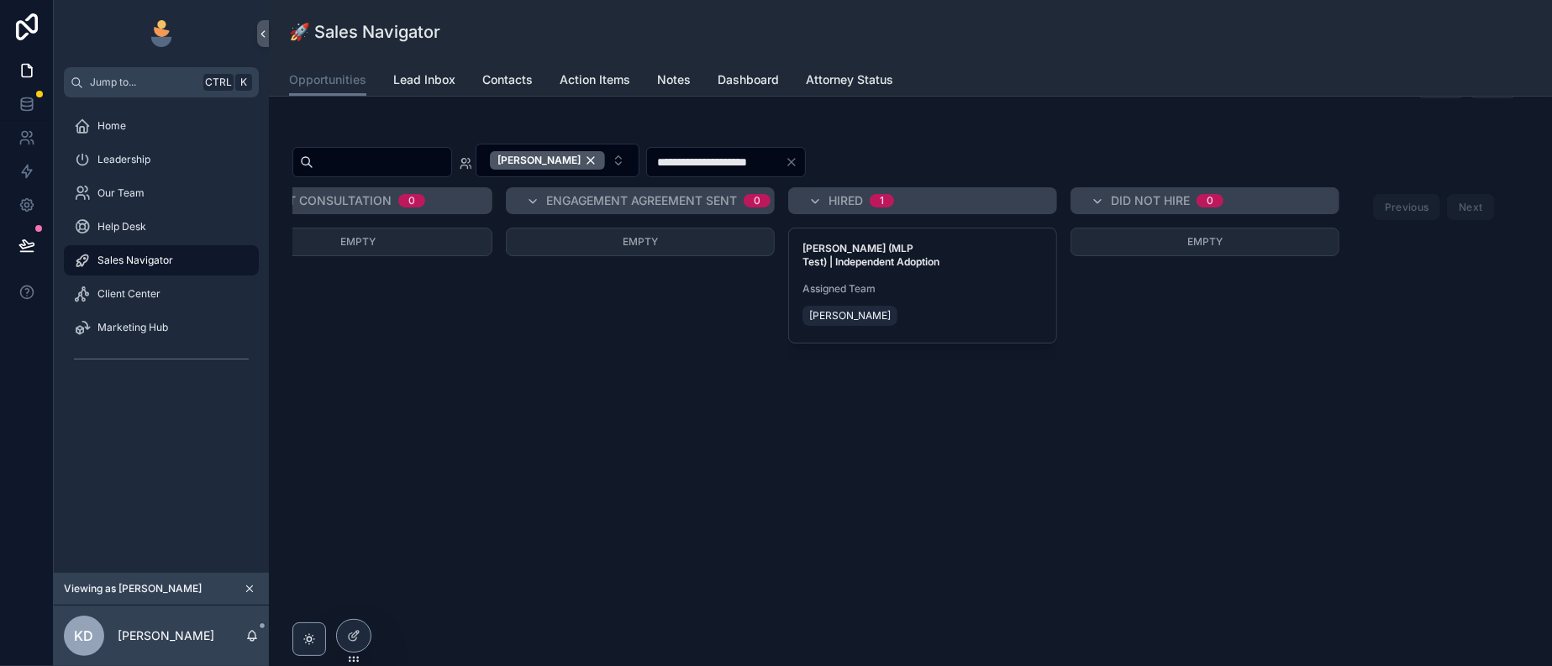
scroll to position [0, 0]
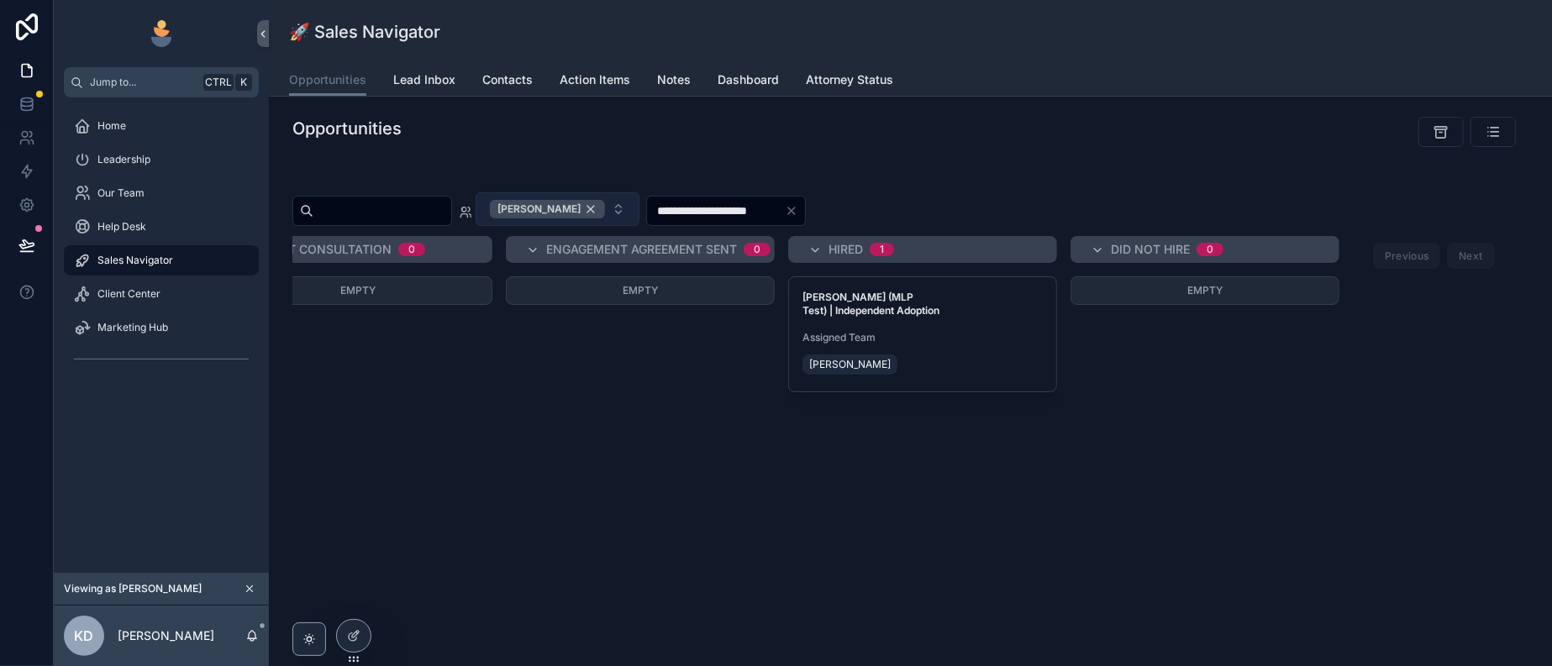
click at [605, 218] on div "[PERSON_NAME]" at bounding box center [547, 209] width 115 height 18
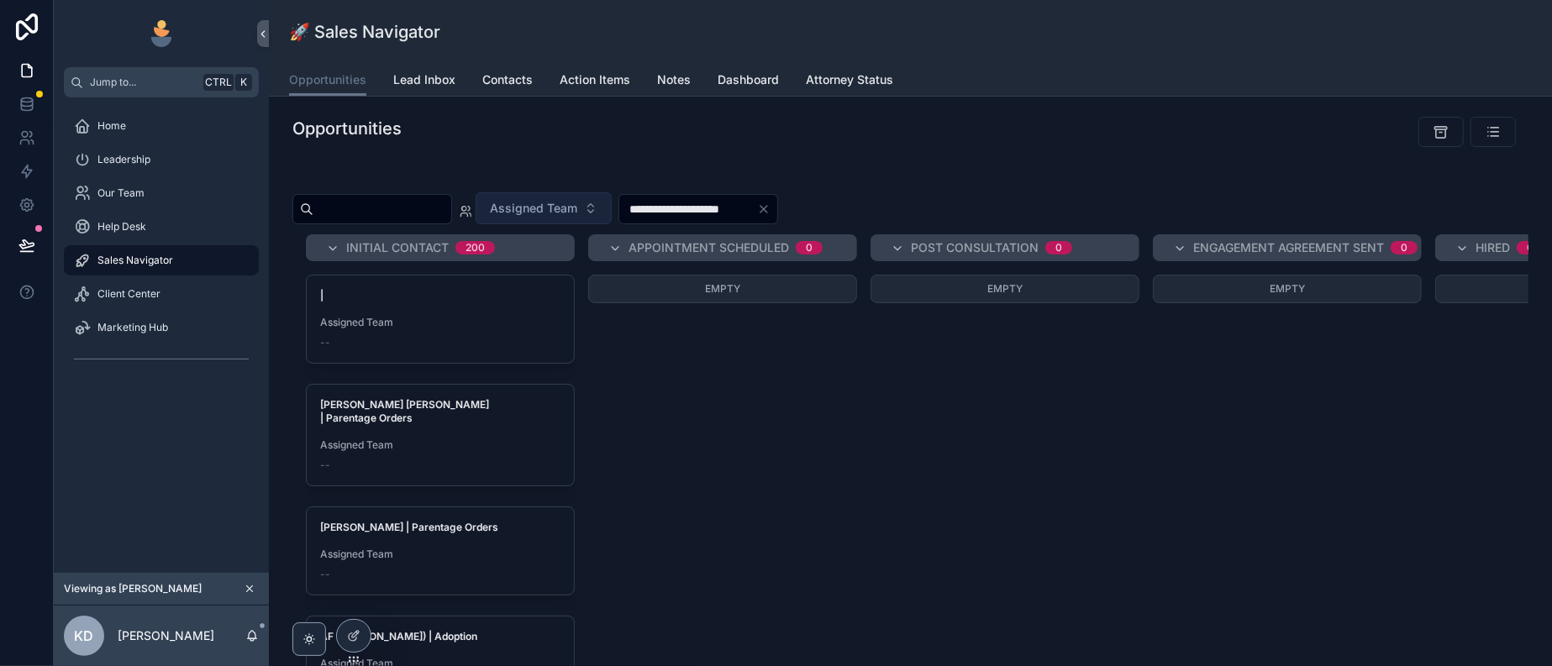
click at [770, 216] on icon "Clear" at bounding box center [763, 208] width 13 height 13
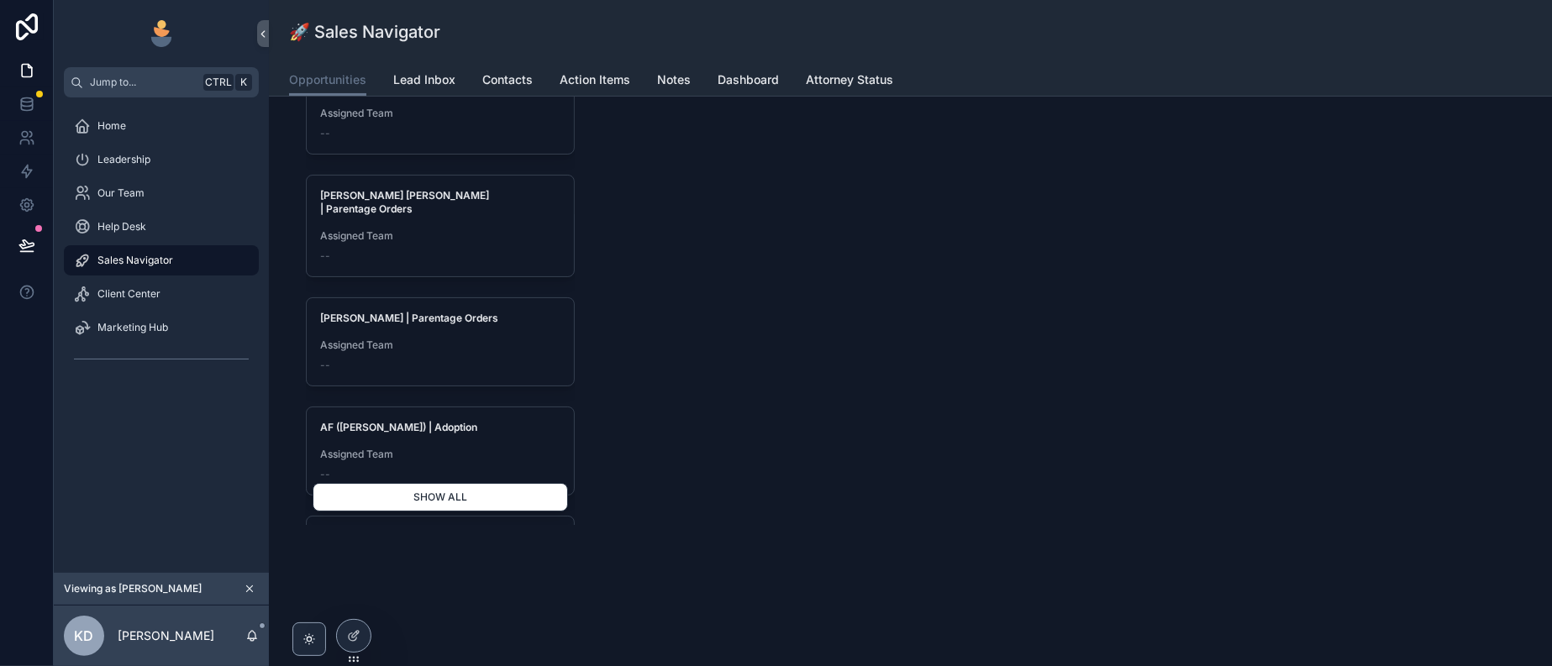
click at [534, 512] on button "Show all" at bounding box center [440, 497] width 255 height 29
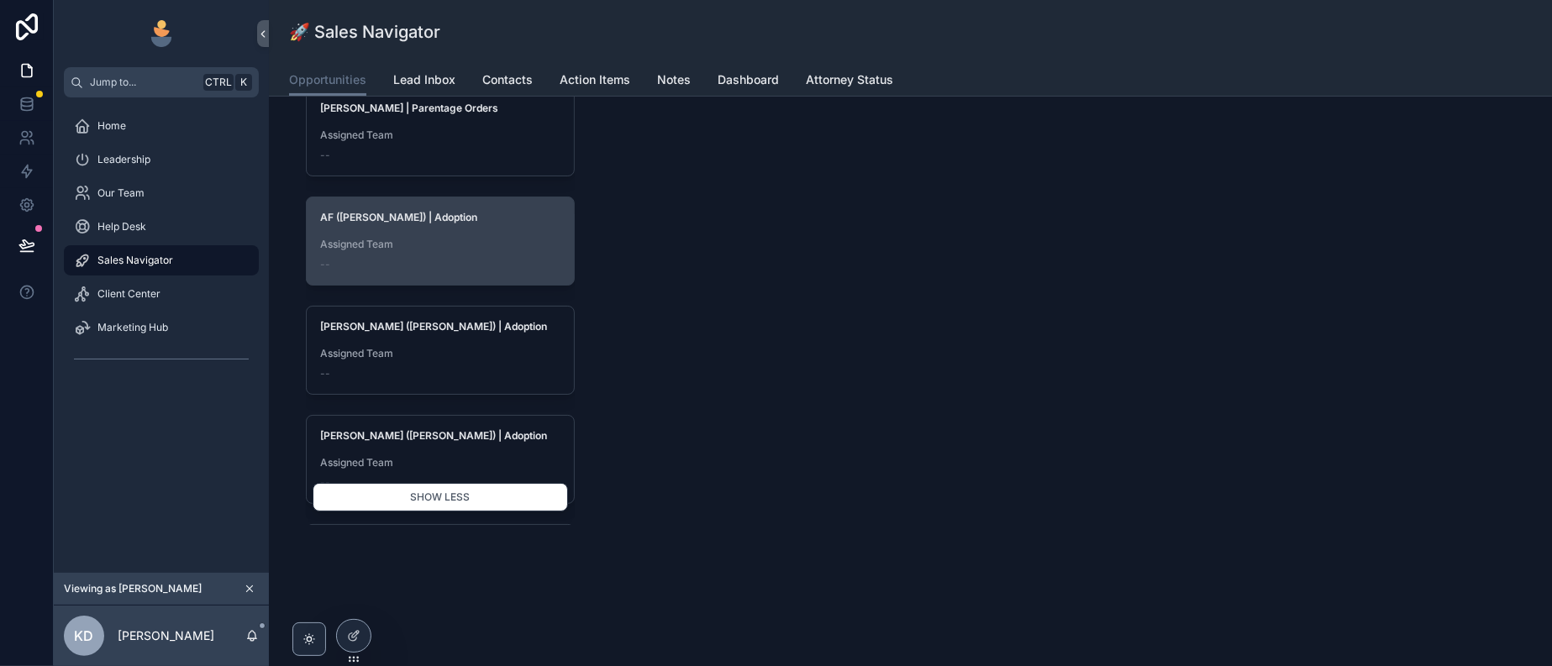
click at [531, 251] on span "Assigned Team" at bounding box center [440, 244] width 240 height 13
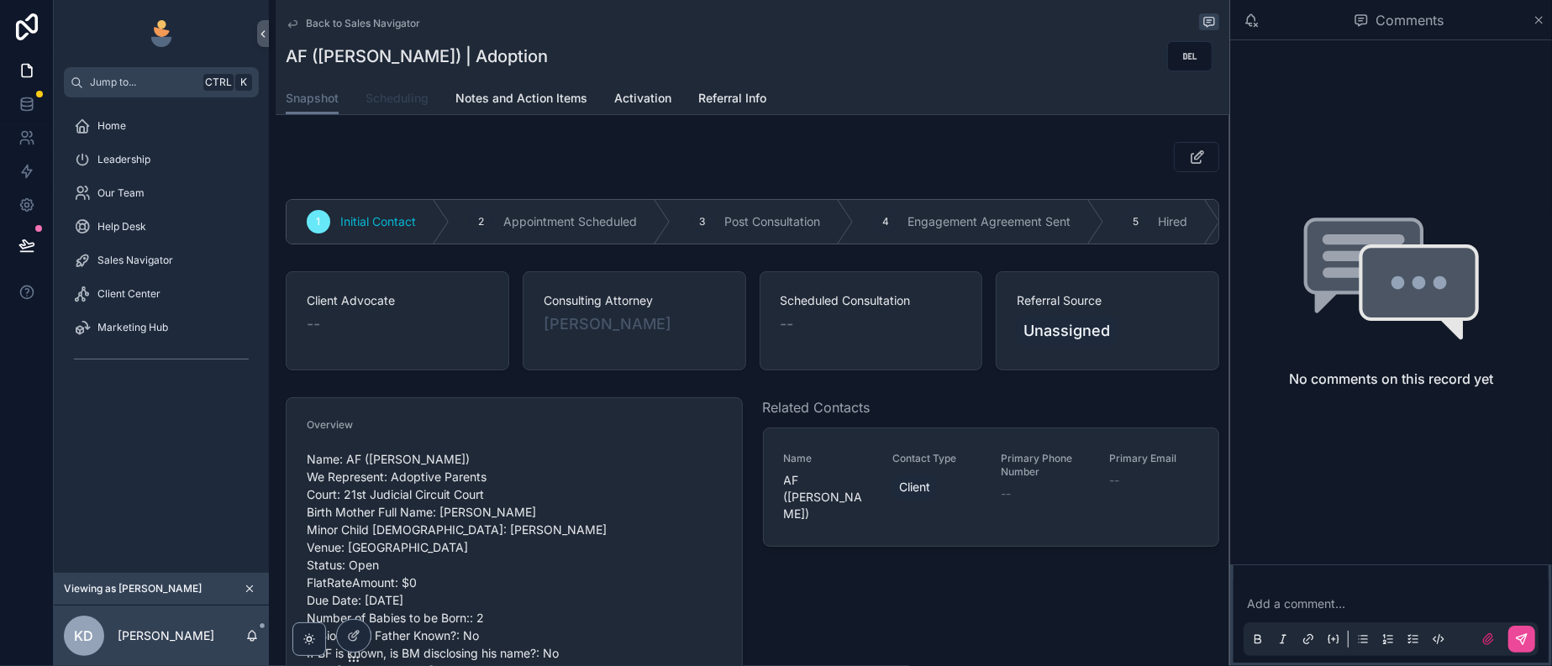
click at [428, 107] on span "Scheduling" at bounding box center [396, 98] width 63 height 17
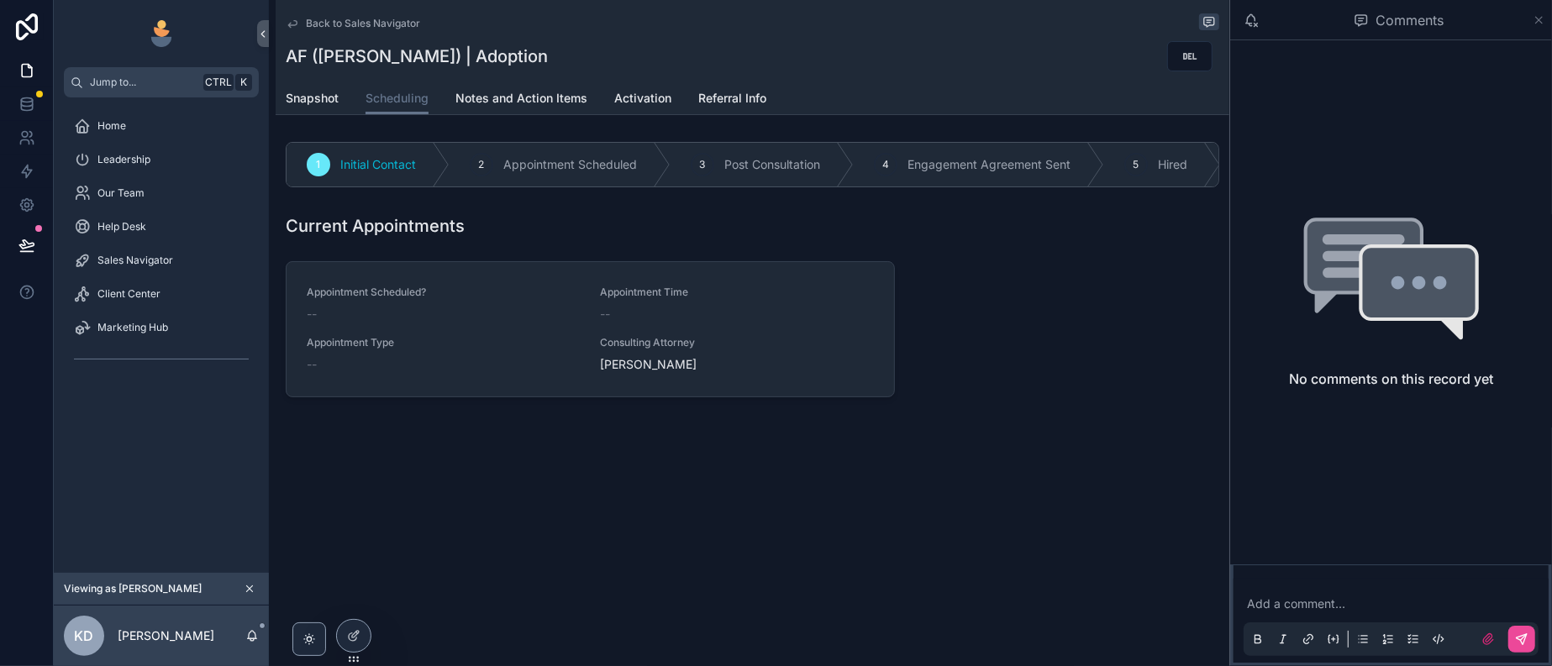
click at [1538, 22] on icon "scrollable content" at bounding box center [1539, 20] width 7 height 7
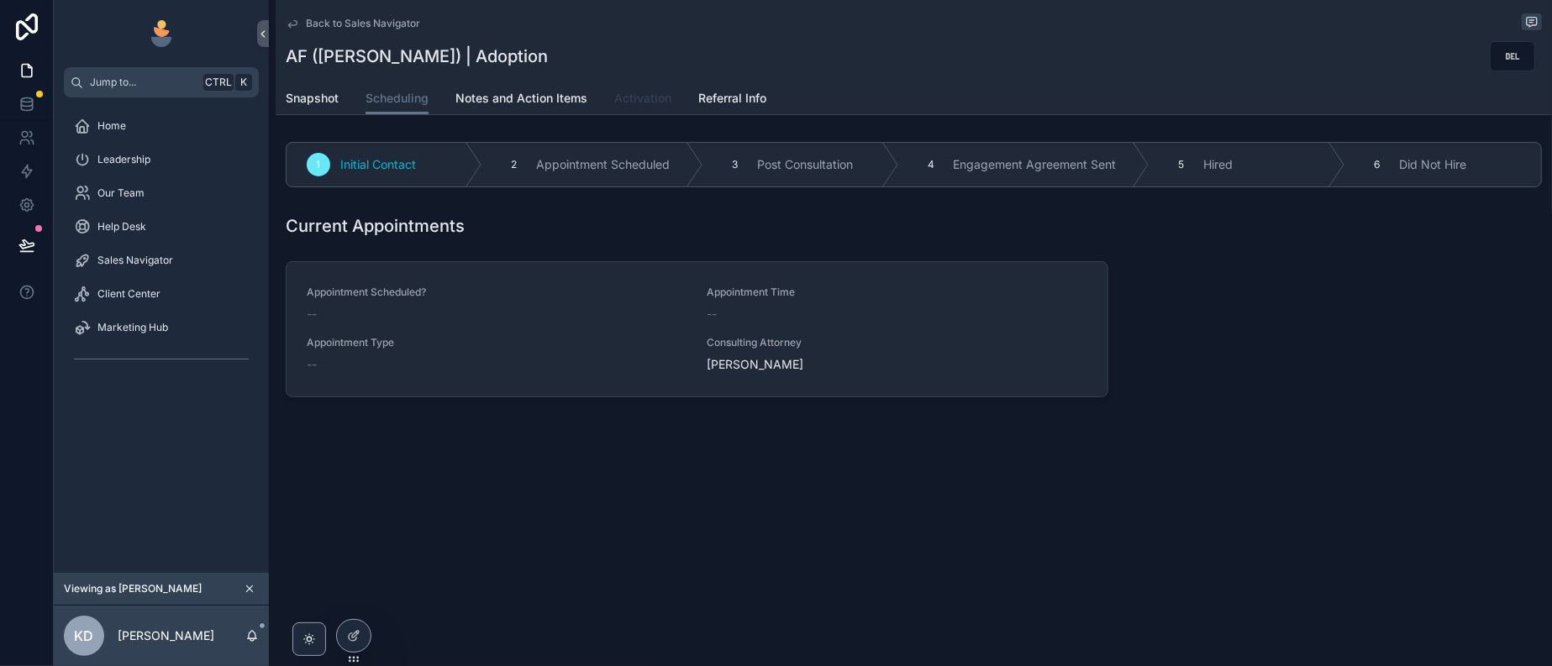
click at [671, 107] on span "Activation" at bounding box center [642, 98] width 57 height 17
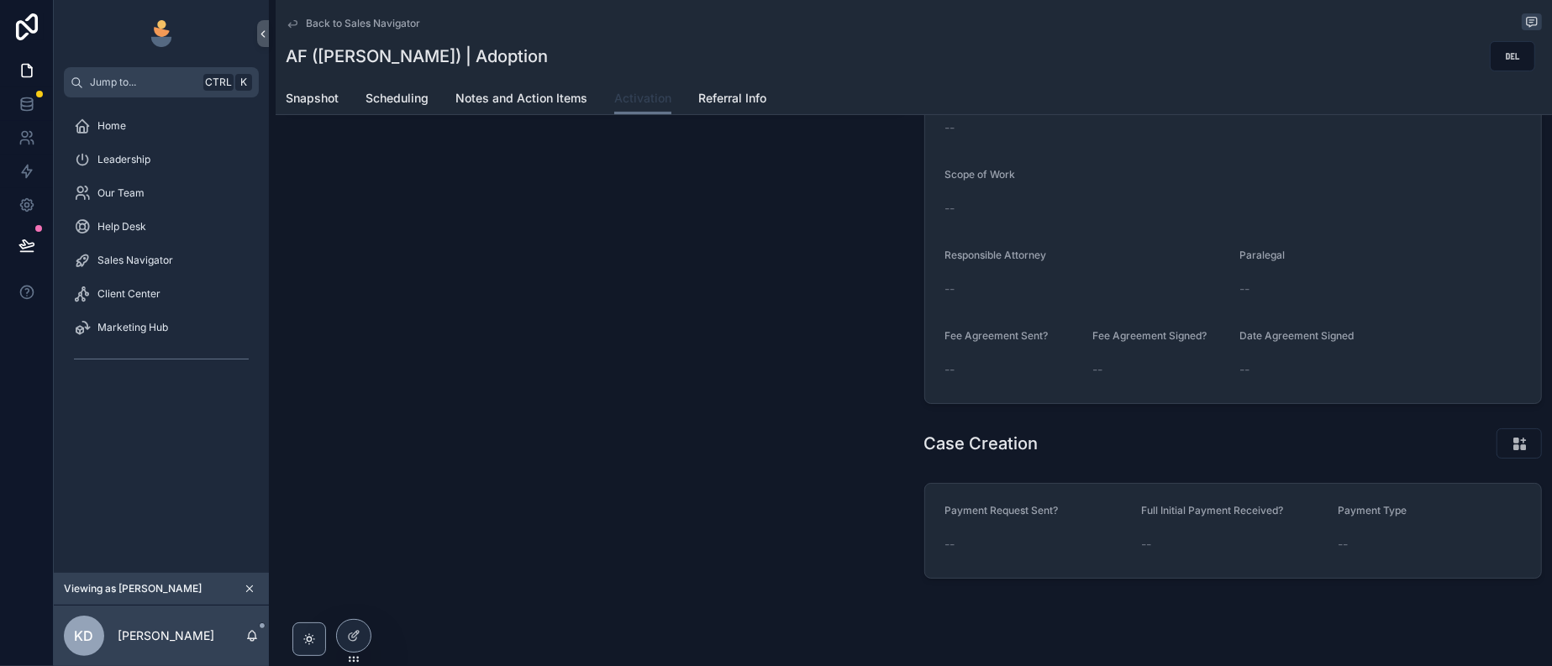
scroll to position [420, 0]
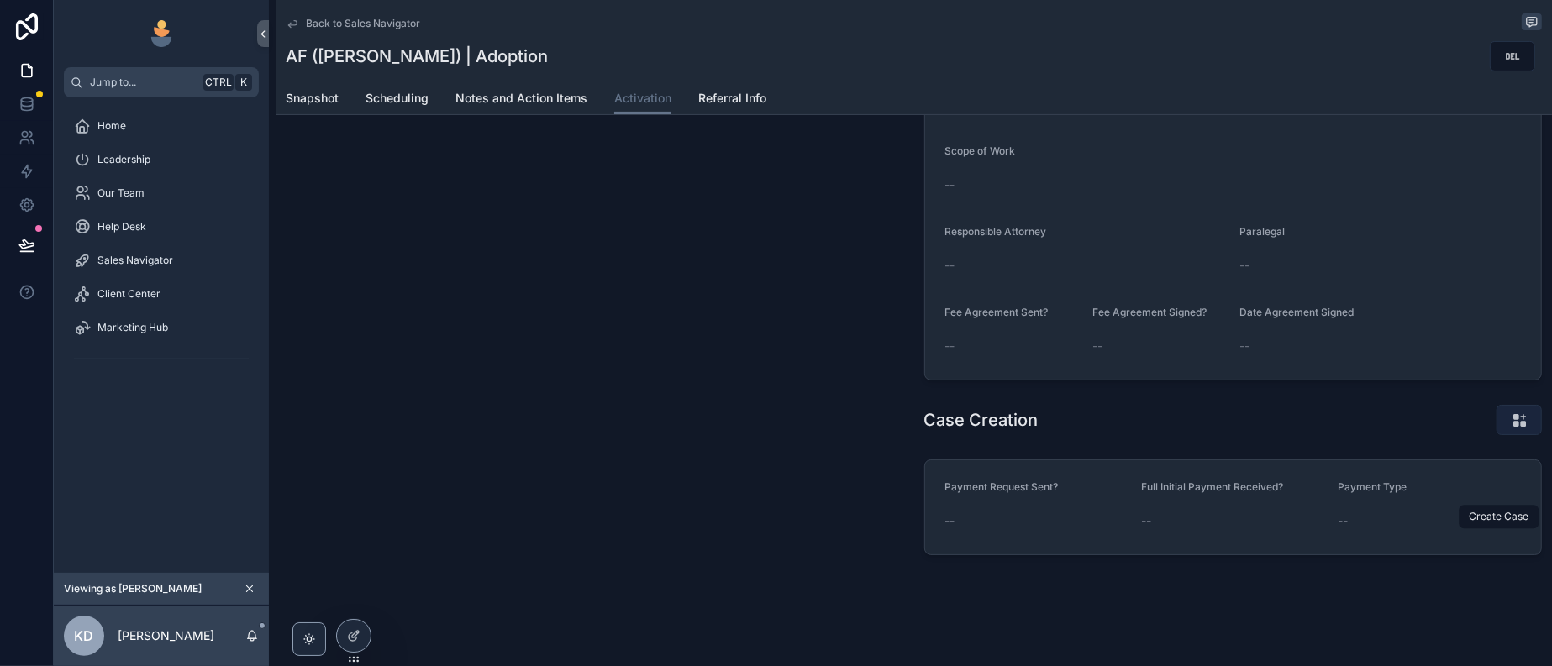
click at [1511, 428] on icon "scrollable content" at bounding box center [1520, 420] width 18 height 17
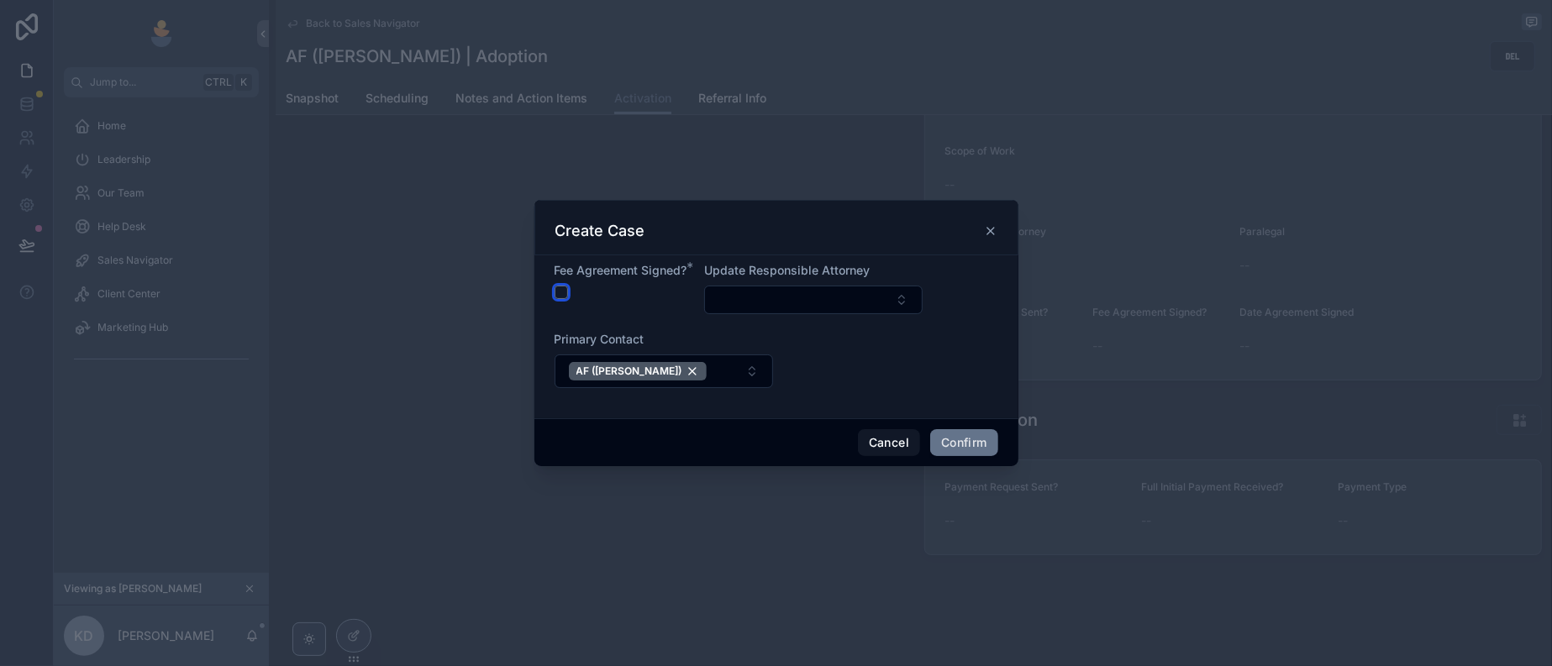
click at [555, 286] on button "button" at bounding box center [561, 292] width 13 height 13
click at [805, 297] on button "Select Button" at bounding box center [813, 300] width 218 height 29
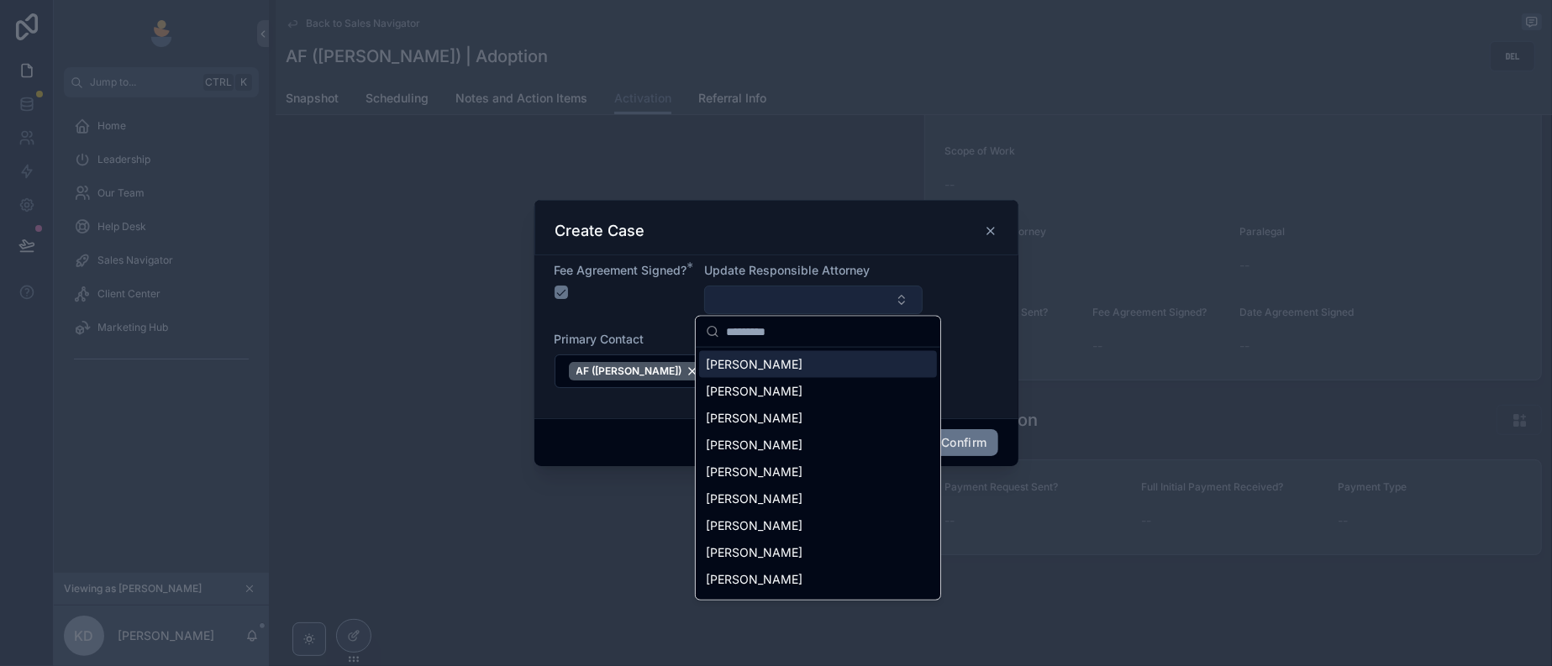
drag, startPoint x: 737, startPoint y: 294, endPoint x: 741, endPoint y: 283, distance: 11.7
click at [740, 286] on button "Select Button" at bounding box center [813, 300] width 218 height 29
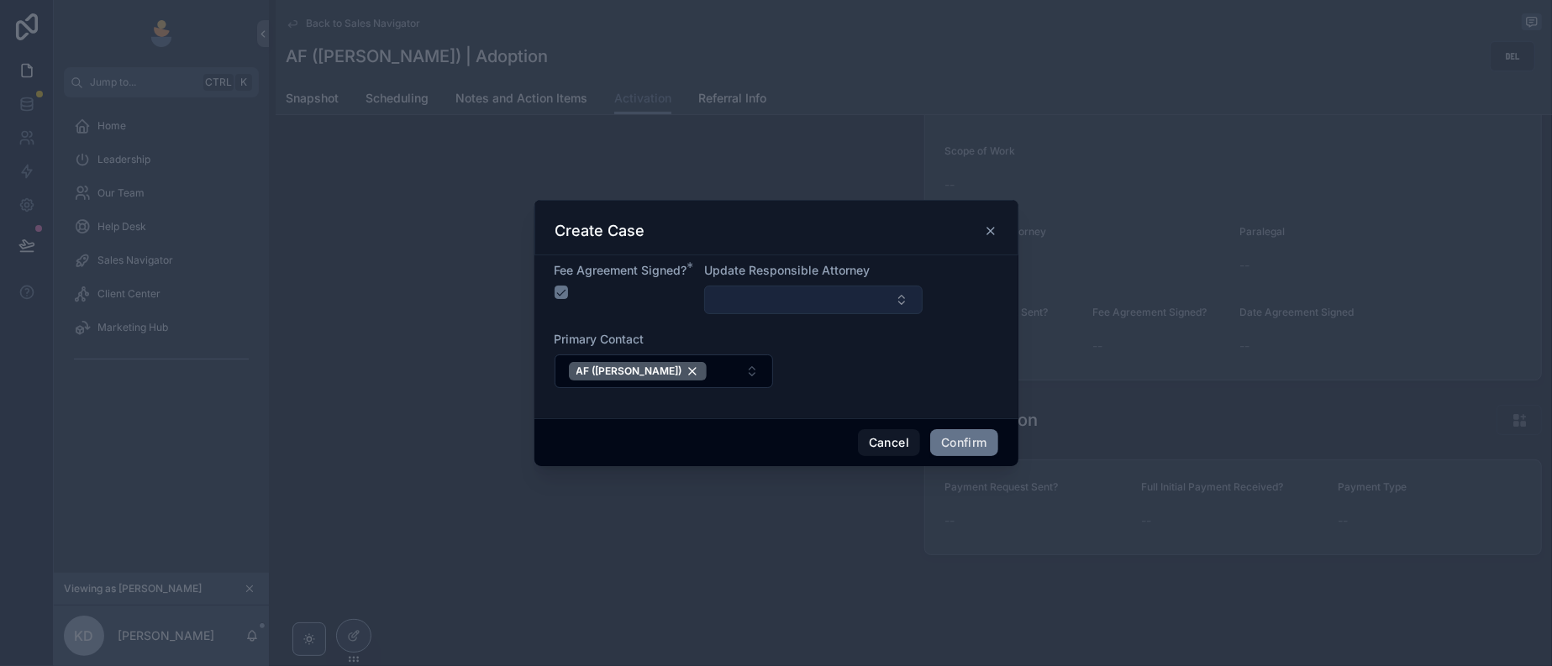
click at [741, 286] on button "Select Button" at bounding box center [813, 300] width 218 height 29
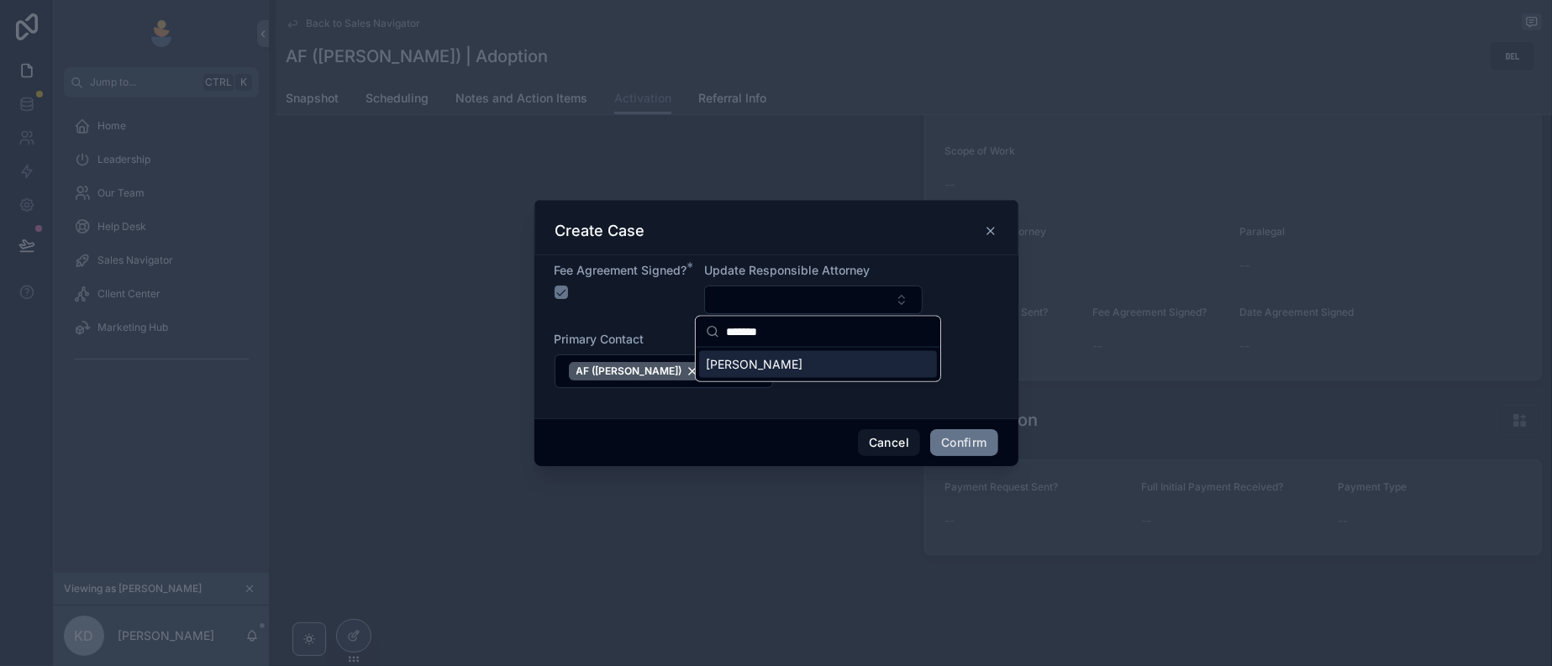
type input "*******"
click at [789, 367] on div "[PERSON_NAME]" at bounding box center [818, 364] width 238 height 27
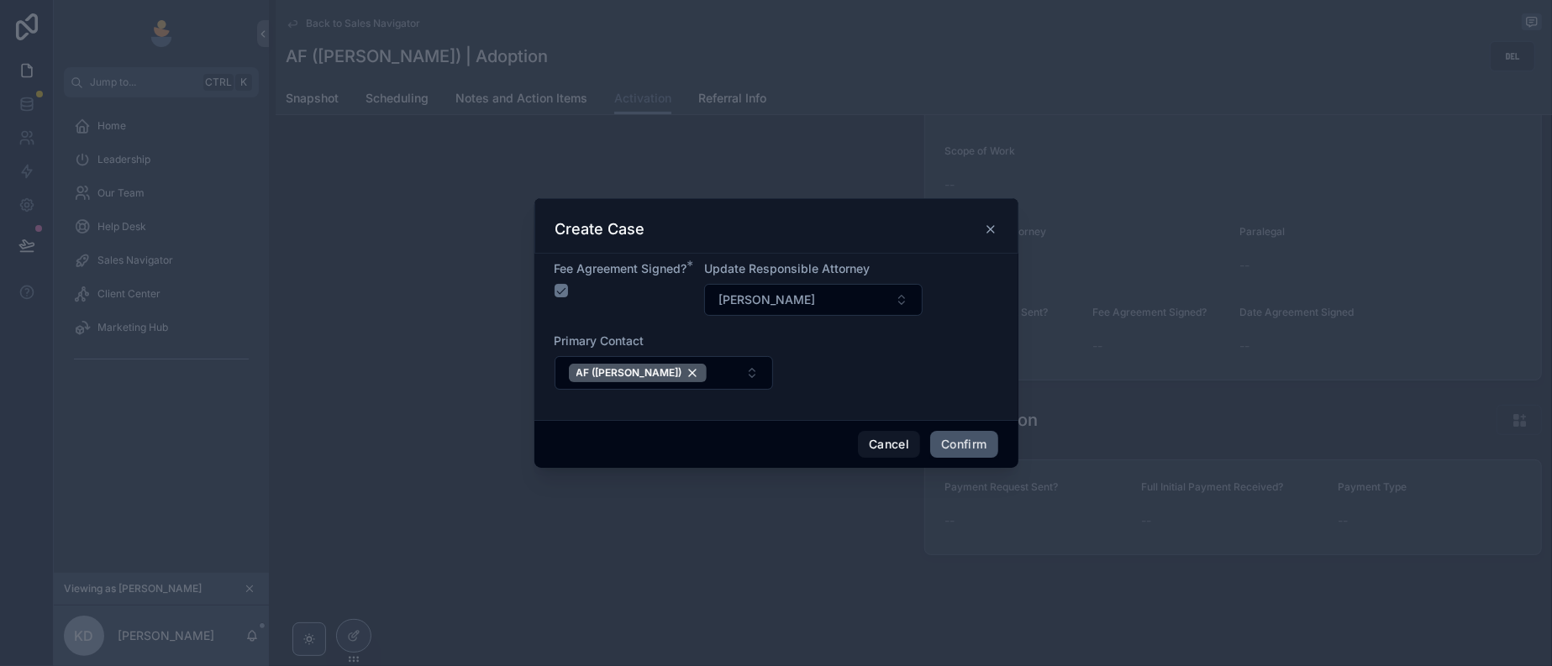
click at [978, 458] on button "Confirm" at bounding box center [963, 444] width 67 height 27
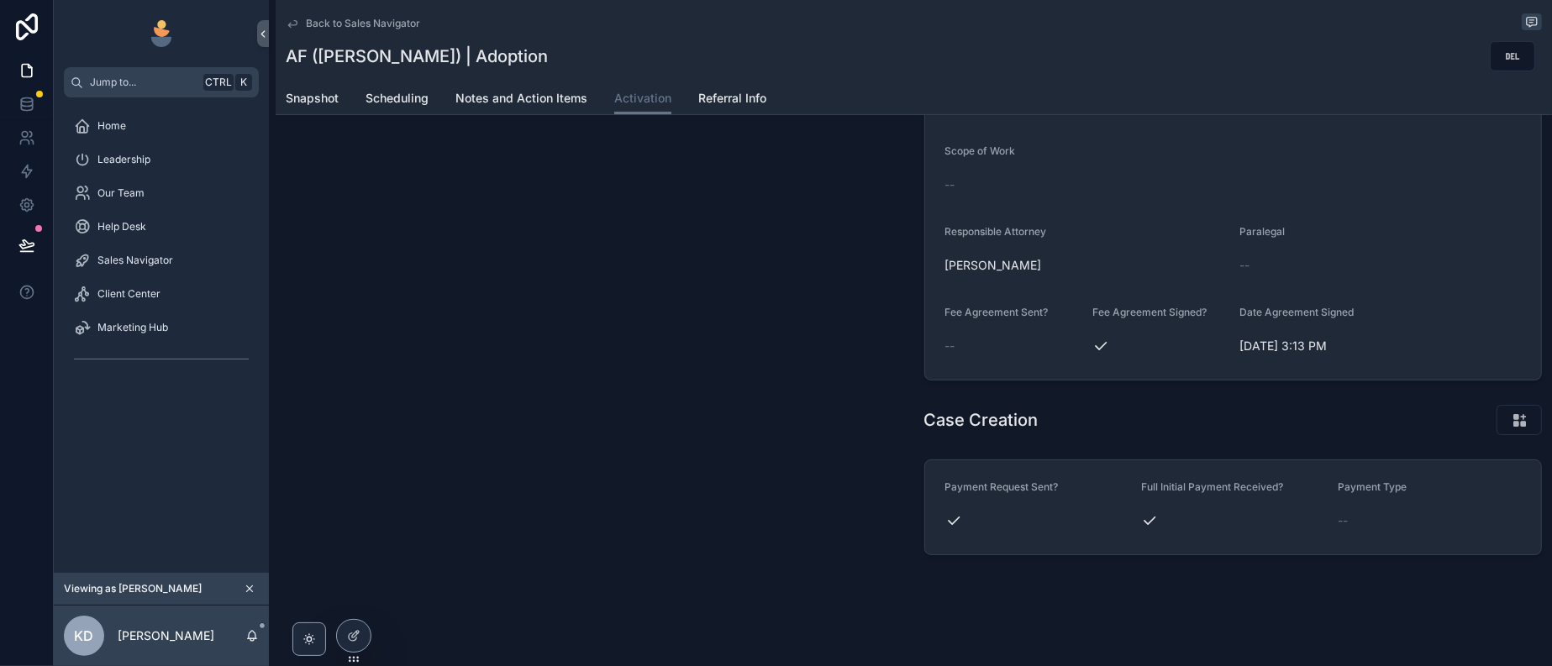
scroll to position [407, 0]
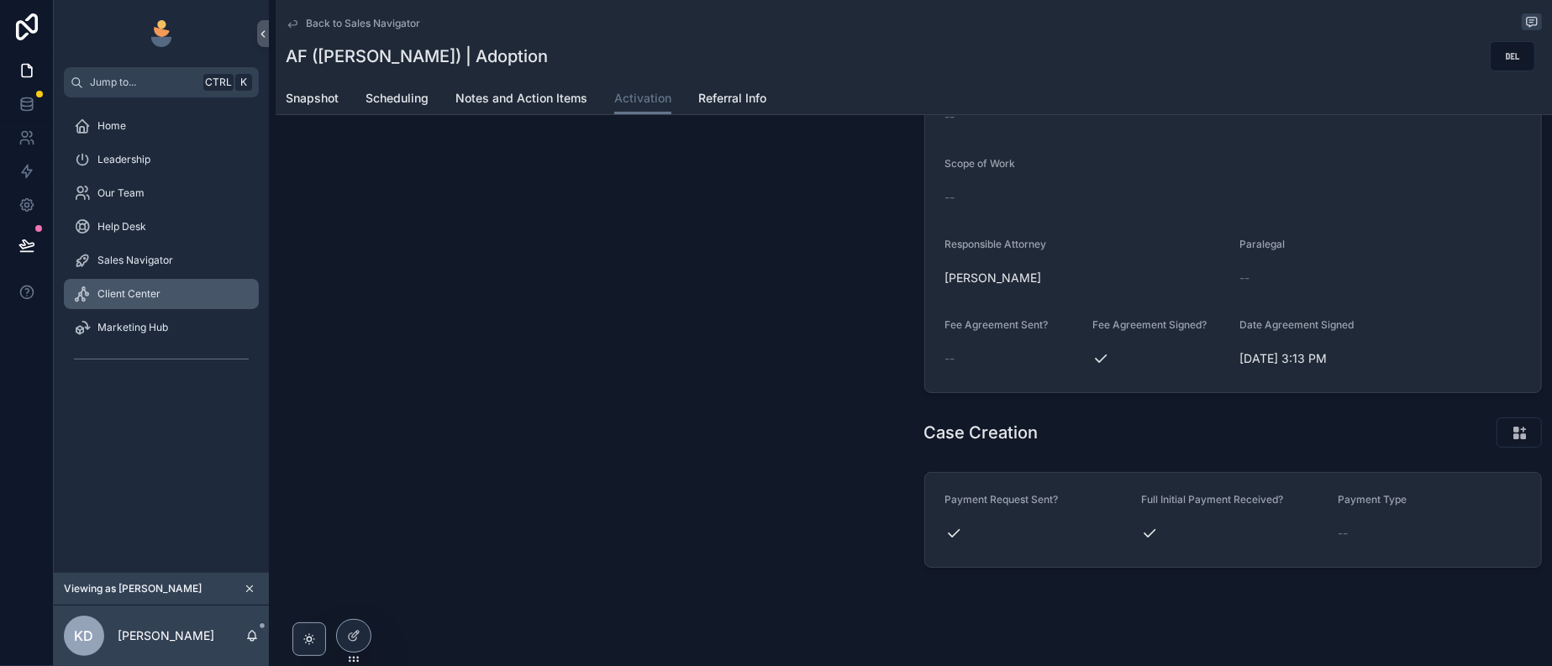
click at [188, 307] on div "Client Center" at bounding box center [161, 294] width 175 height 27
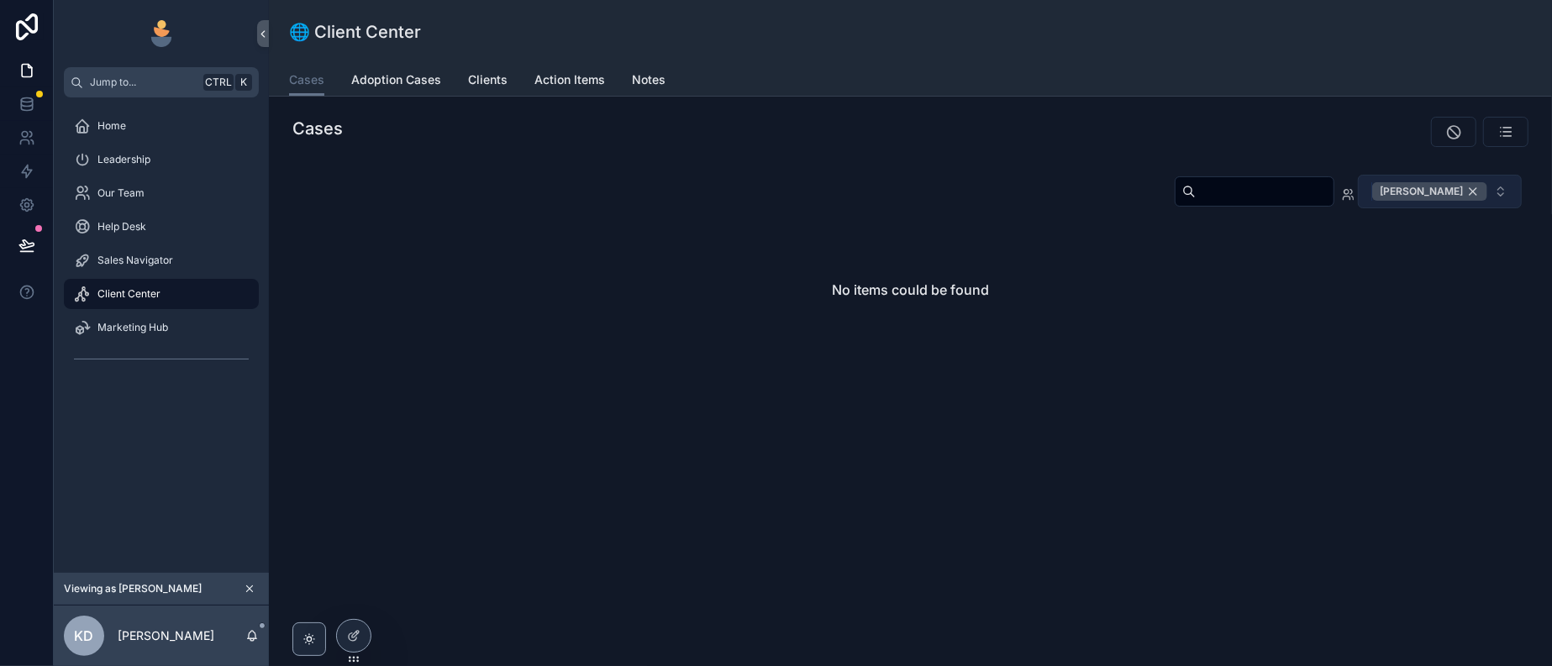
click at [1466, 201] on div "[PERSON_NAME]" at bounding box center [1429, 191] width 115 height 18
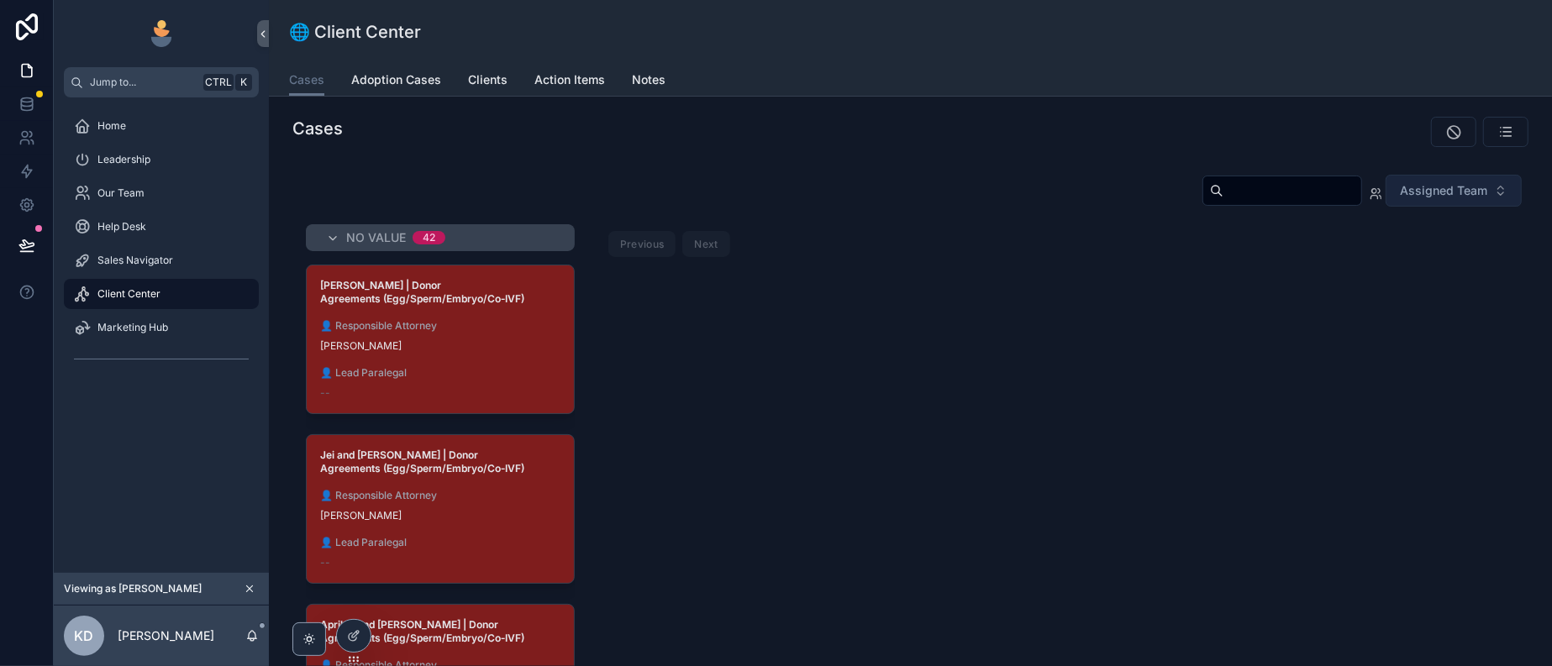
click at [1223, 202] on input "scrollable content" at bounding box center [1292, 191] width 138 height 24
type input "*"
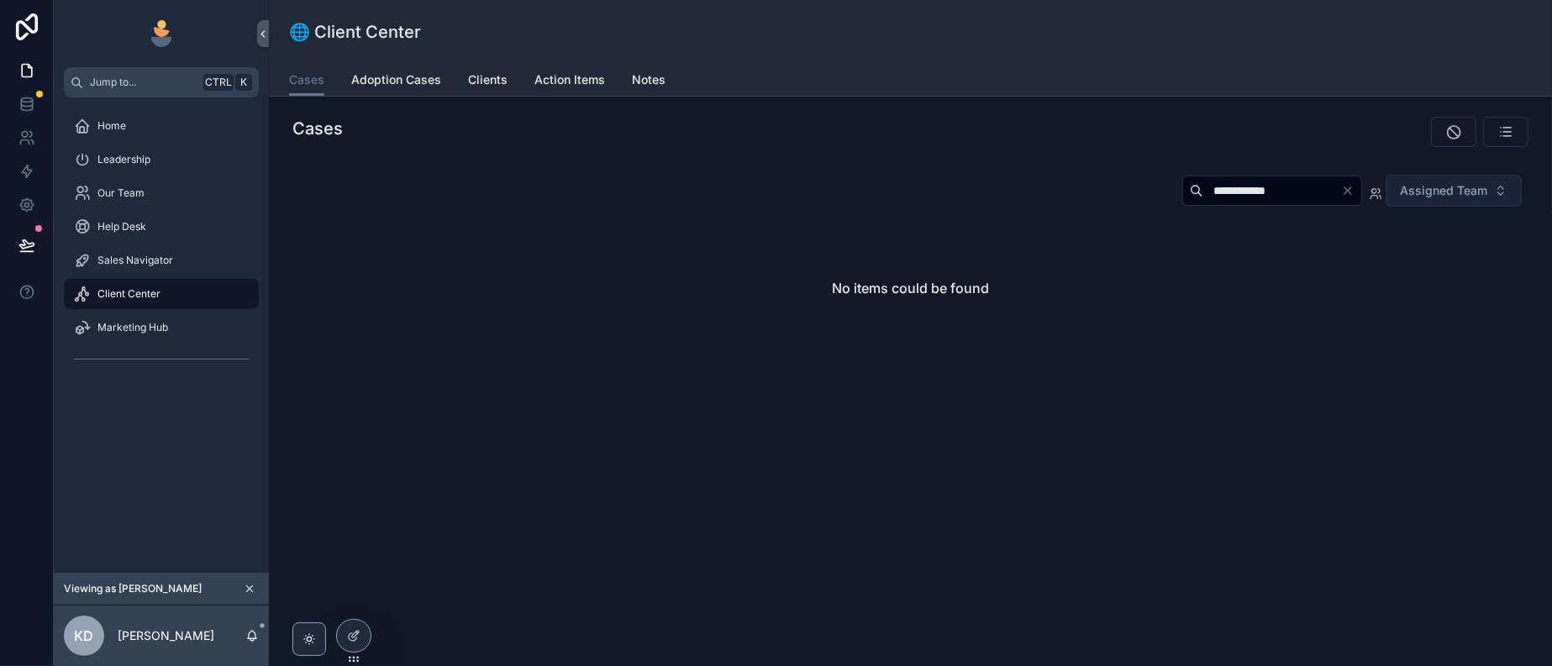
type input "**********"
click at [1191, 260] on div "No items could be found" at bounding box center [910, 288] width 1209 height 128
drag, startPoint x: 430, startPoint y: 90, endPoint x: 444, endPoint y: 100, distance: 17.5
click at [430, 88] on span "Adoption Cases" at bounding box center [396, 79] width 90 height 17
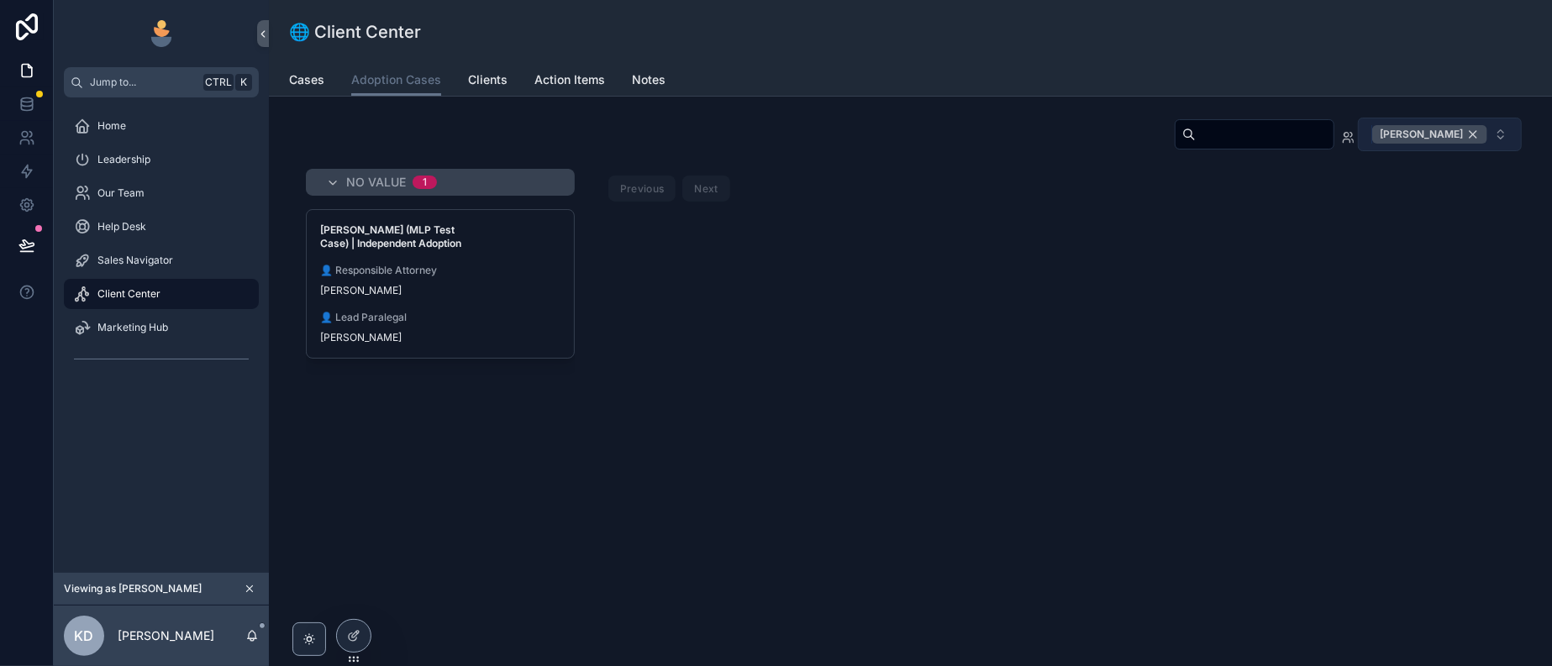
click at [1448, 144] on div "[PERSON_NAME]" at bounding box center [1429, 134] width 115 height 18
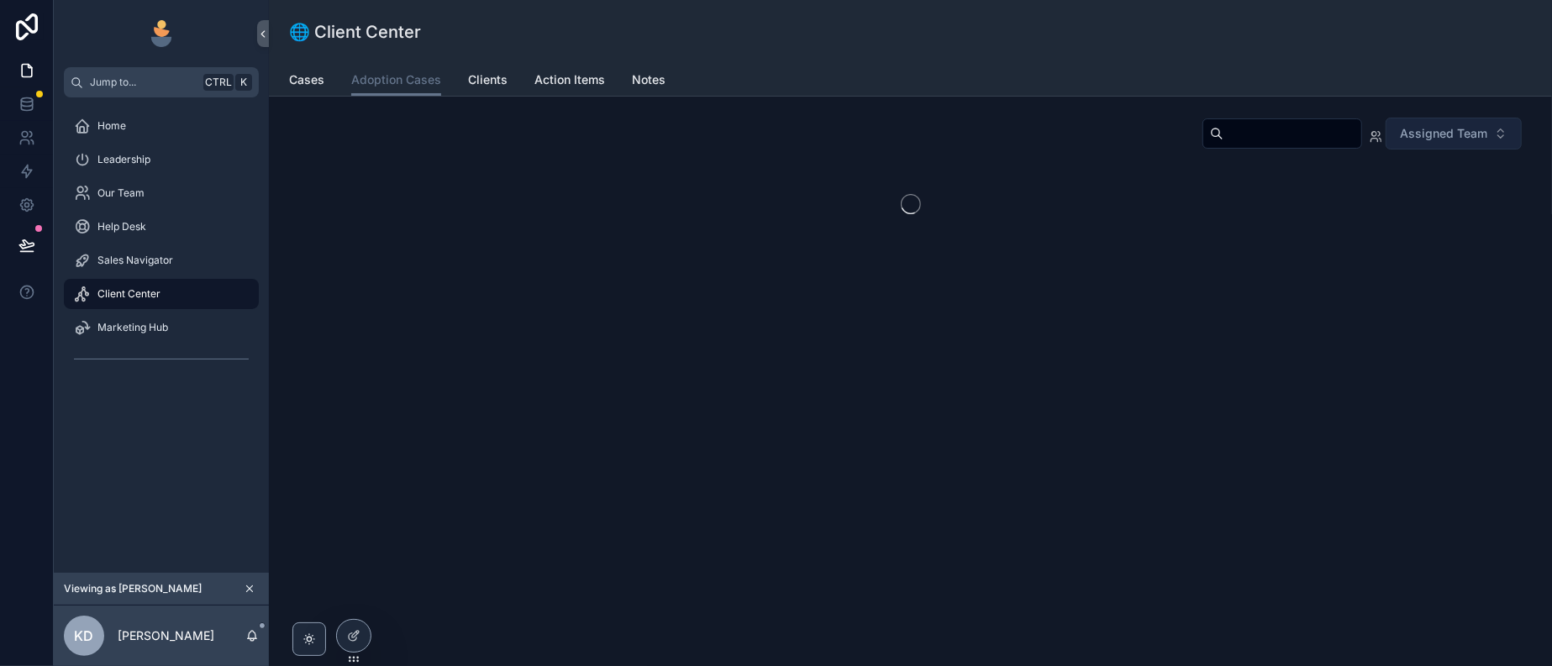
click at [1223, 145] on input "scrollable content" at bounding box center [1292, 134] width 138 height 24
type input "*"
